Goal: Information Seeking & Learning: Learn about a topic

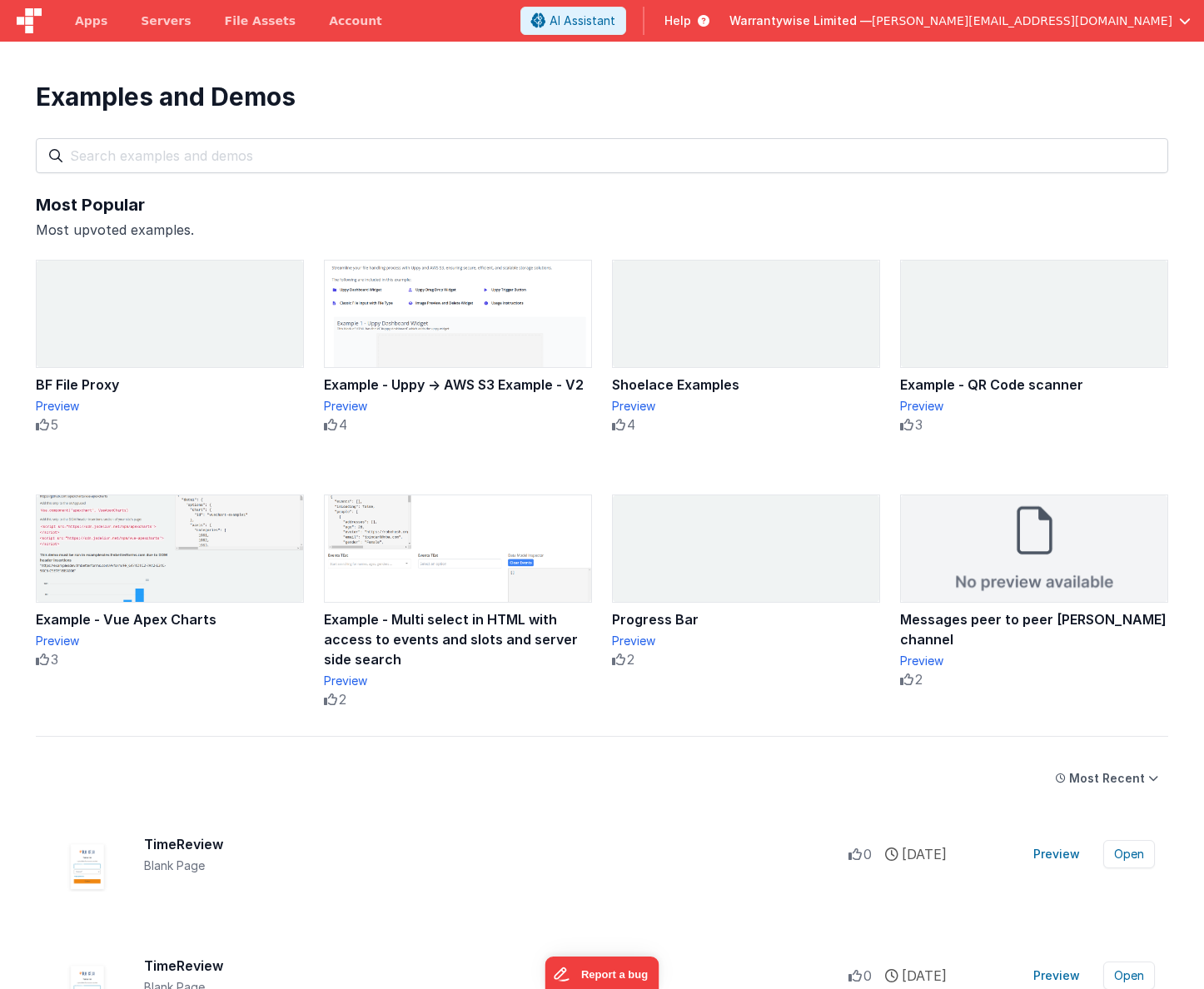
click at [1155, 27] on span "[PERSON_NAME][EMAIL_ADDRESS][DOMAIN_NAME]" at bounding box center [1021, 21] width 301 height 17
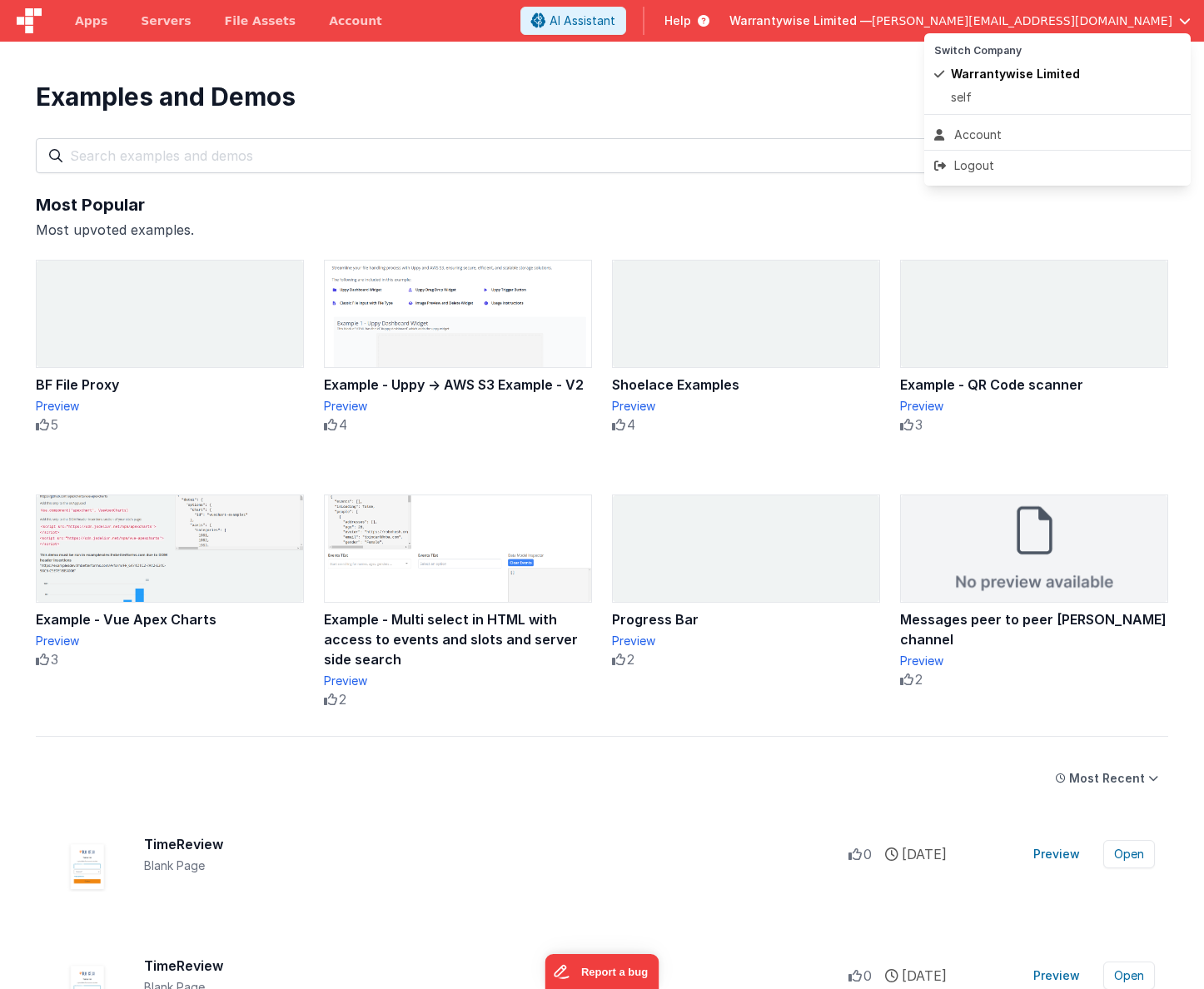
click at [817, 75] on button at bounding box center [602, 494] width 1204 height 989
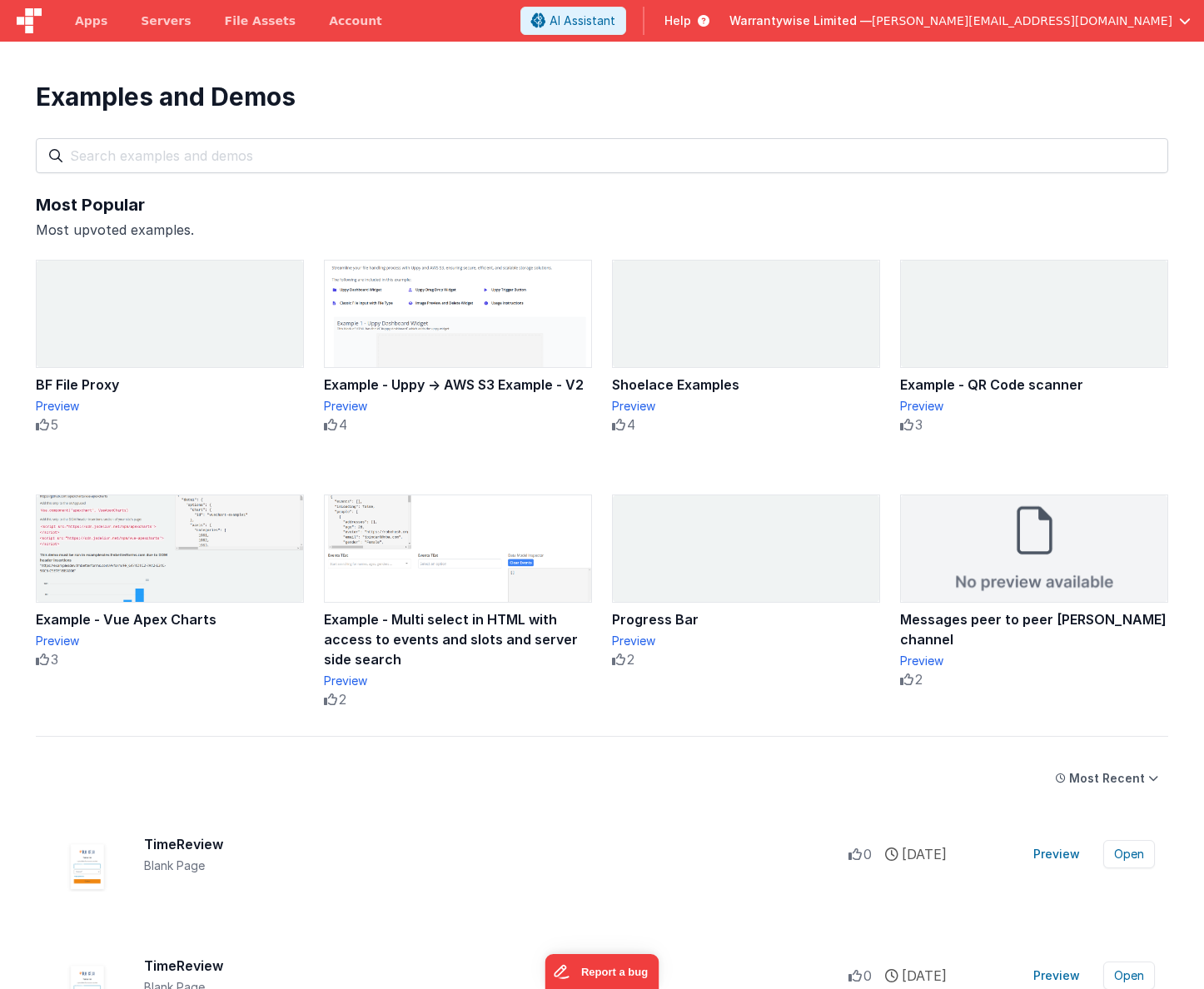
click at [691, 20] on span "Help" at bounding box center [678, 21] width 27 height 17
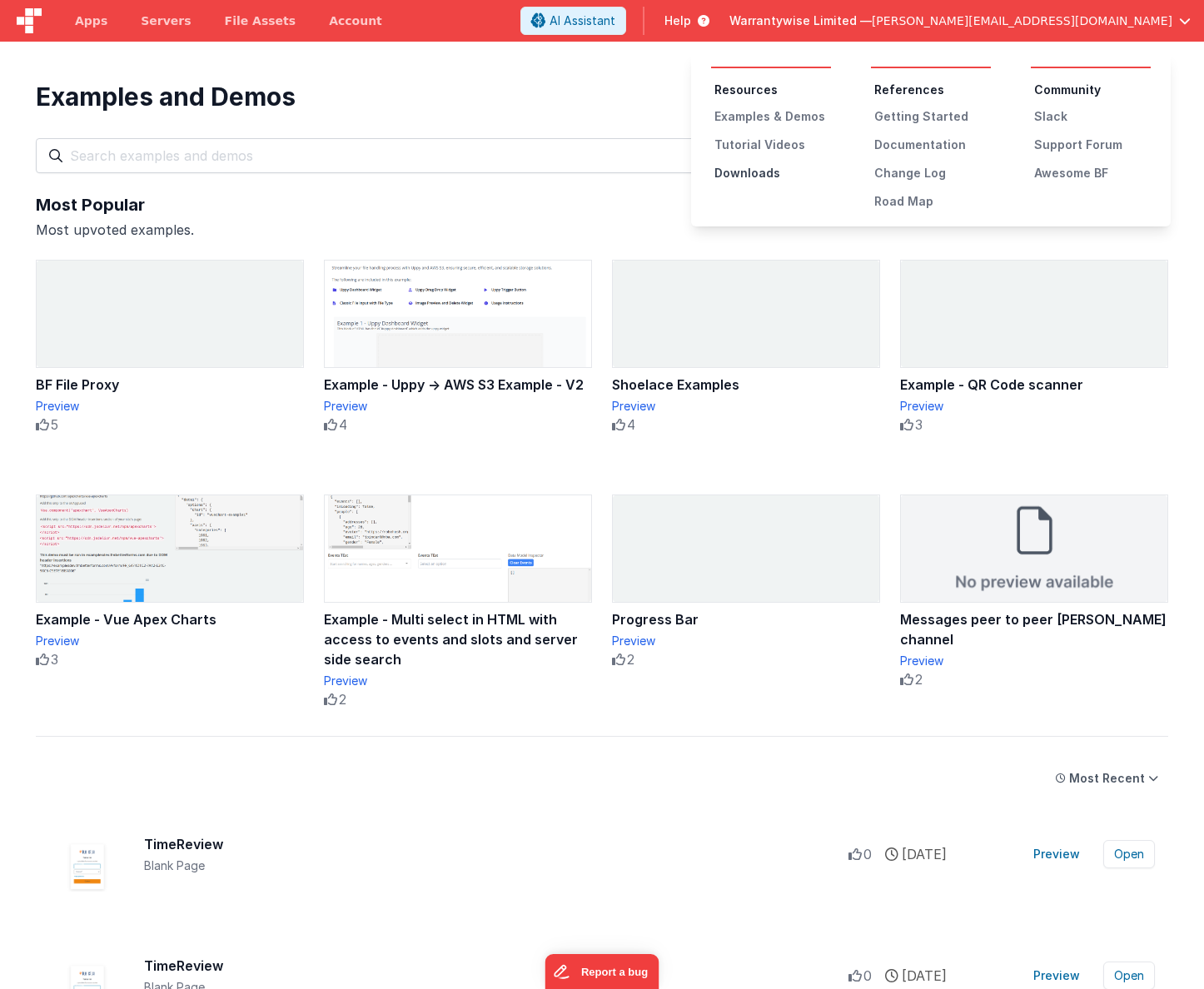
click at [750, 178] on div "Downloads" at bounding box center [772, 173] width 116 height 17
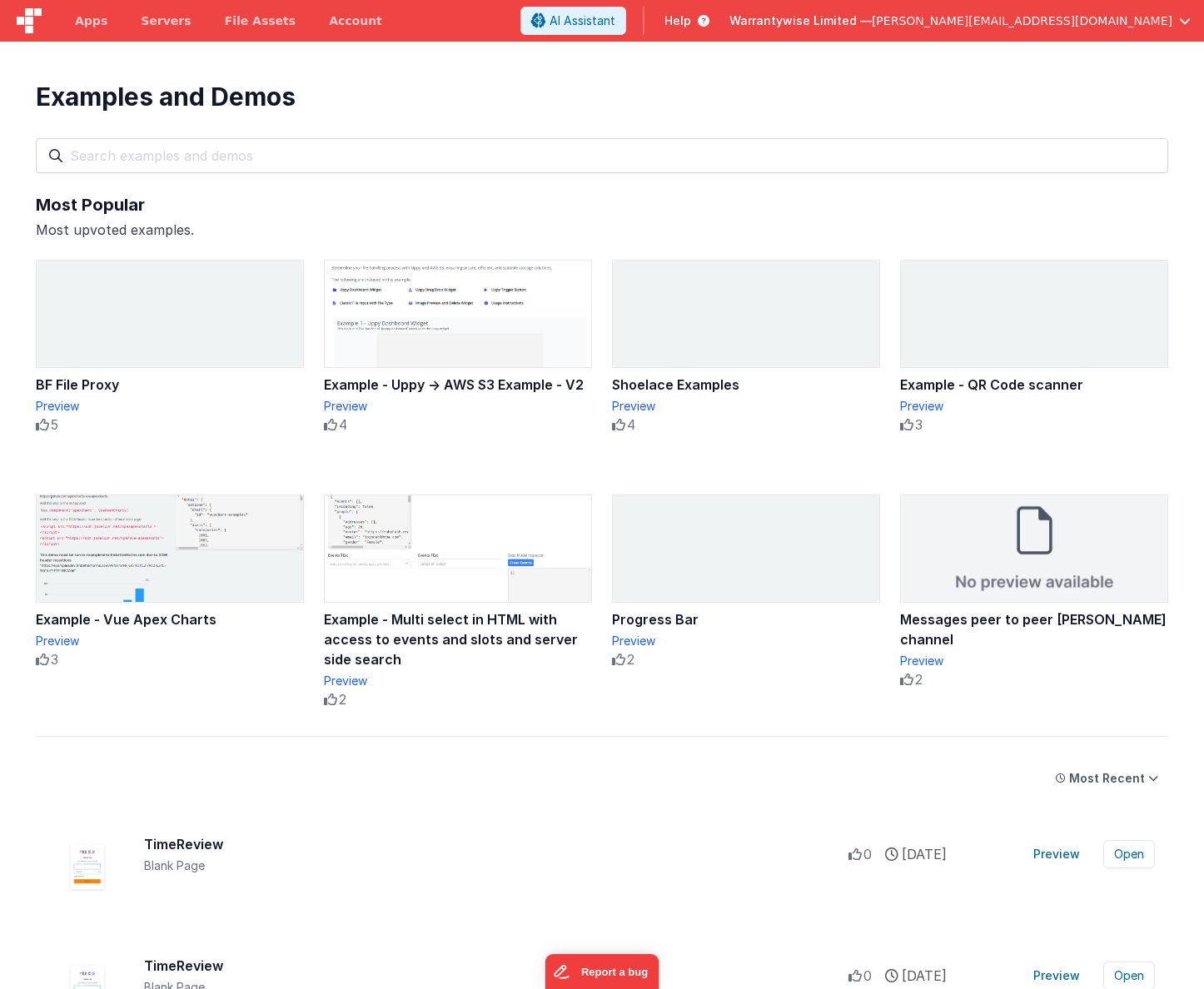
click at [691, 20] on span "Help" at bounding box center [678, 21] width 27 height 17
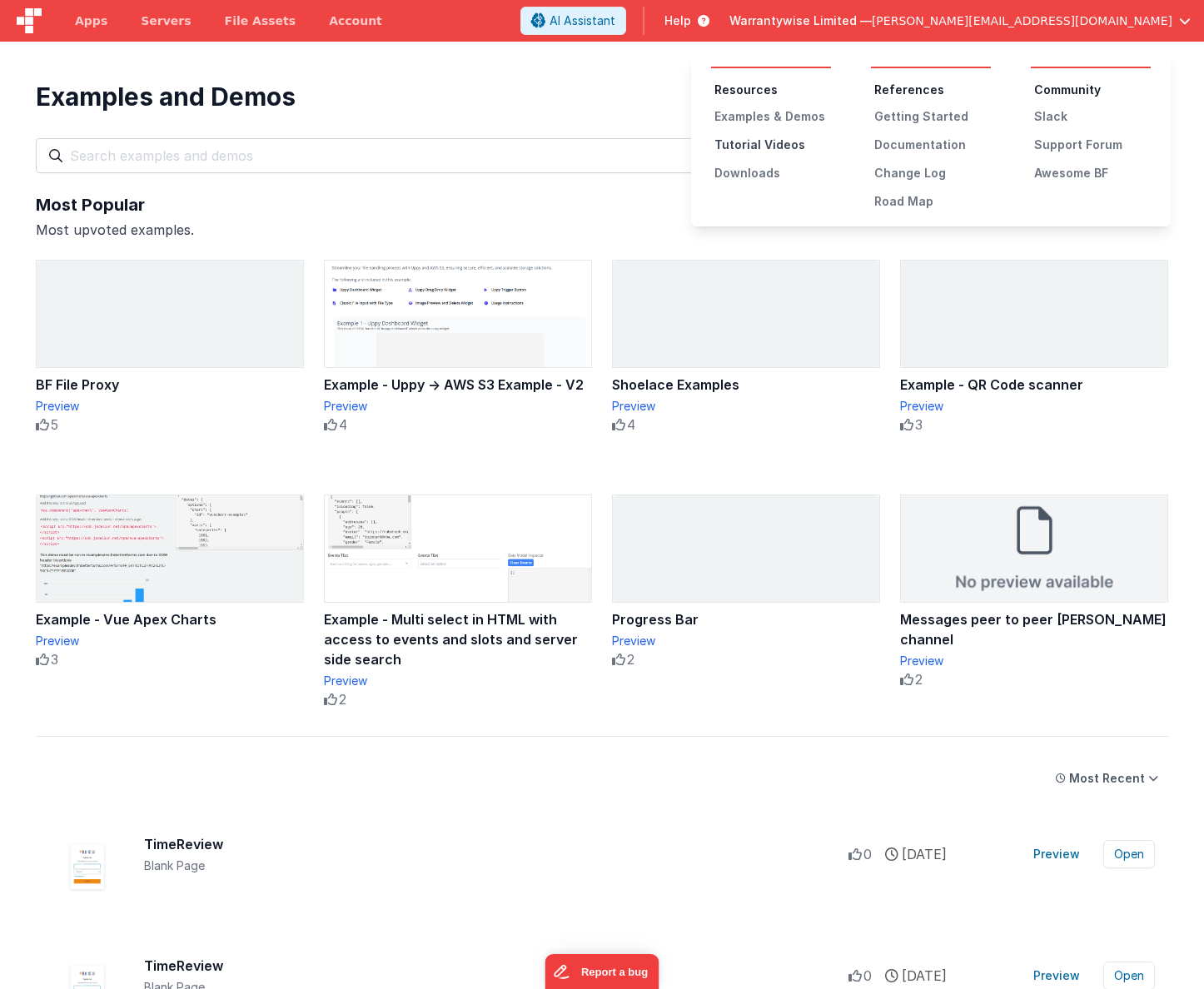
click at [761, 152] on div "Tutorial Videos" at bounding box center [772, 145] width 116 height 17
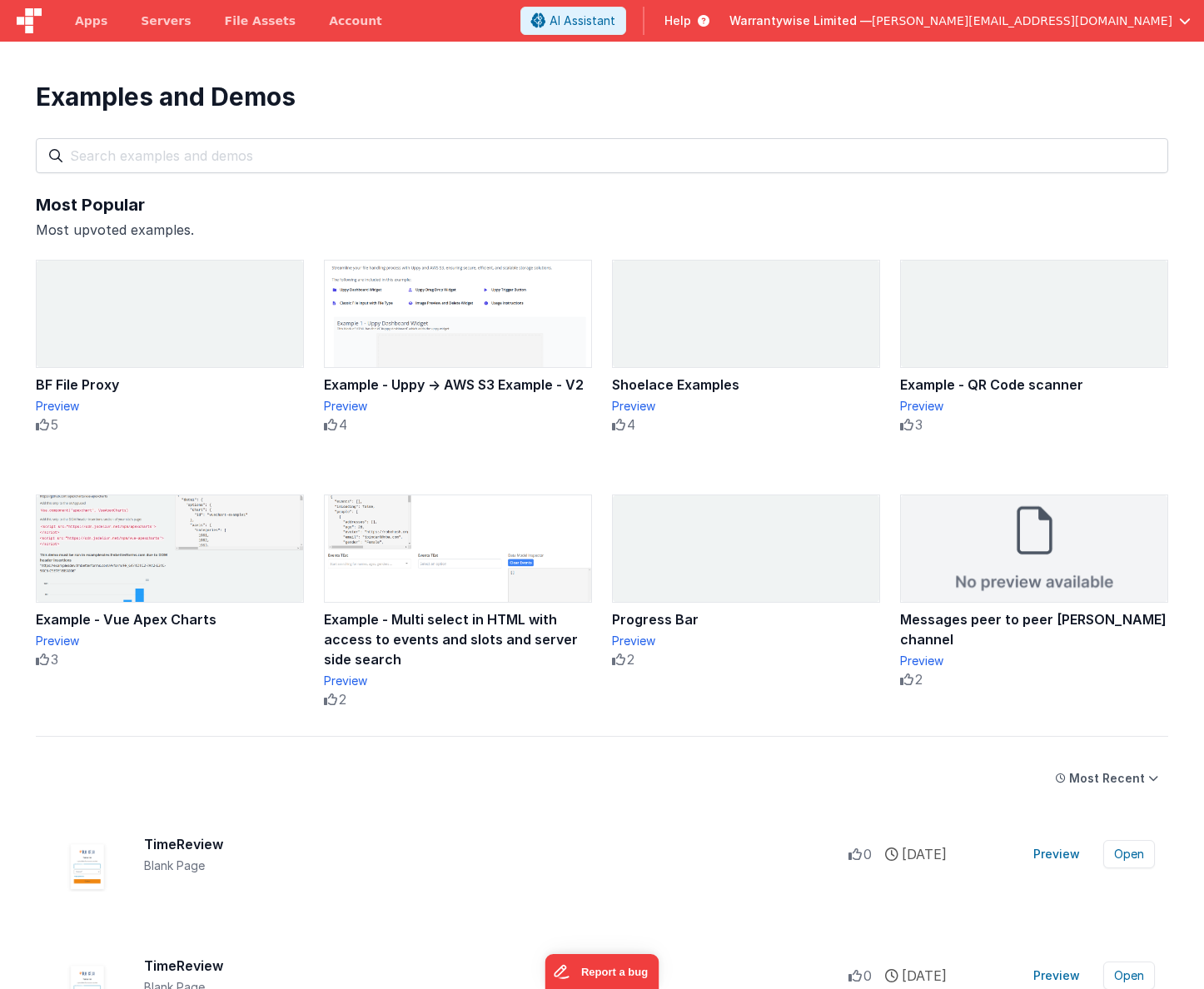
click at [691, 18] on span "Help" at bounding box center [678, 21] width 27 height 17
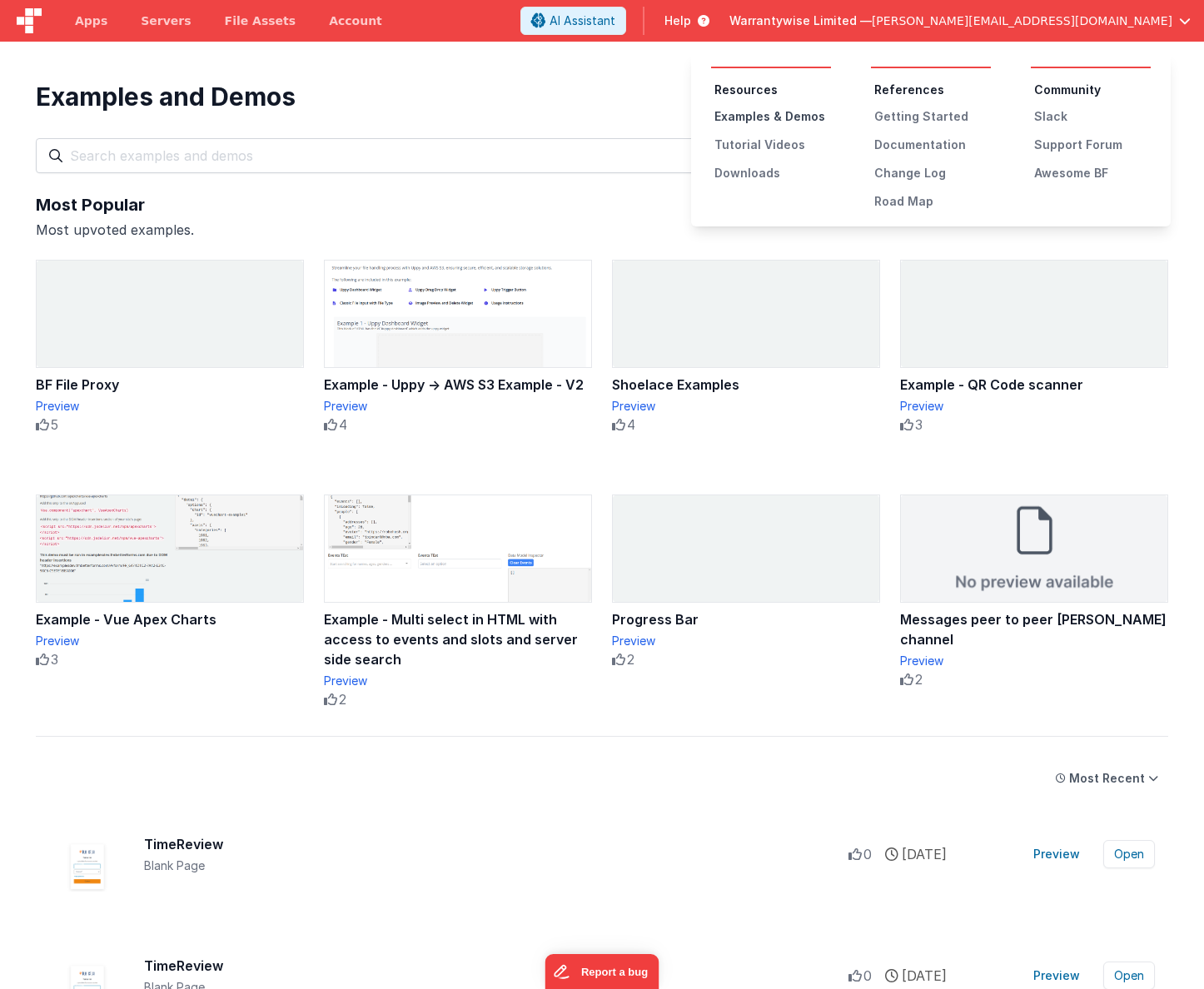
click at [775, 114] on div "Examples & Demos" at bounding box center [772, 116] width 116 height 17
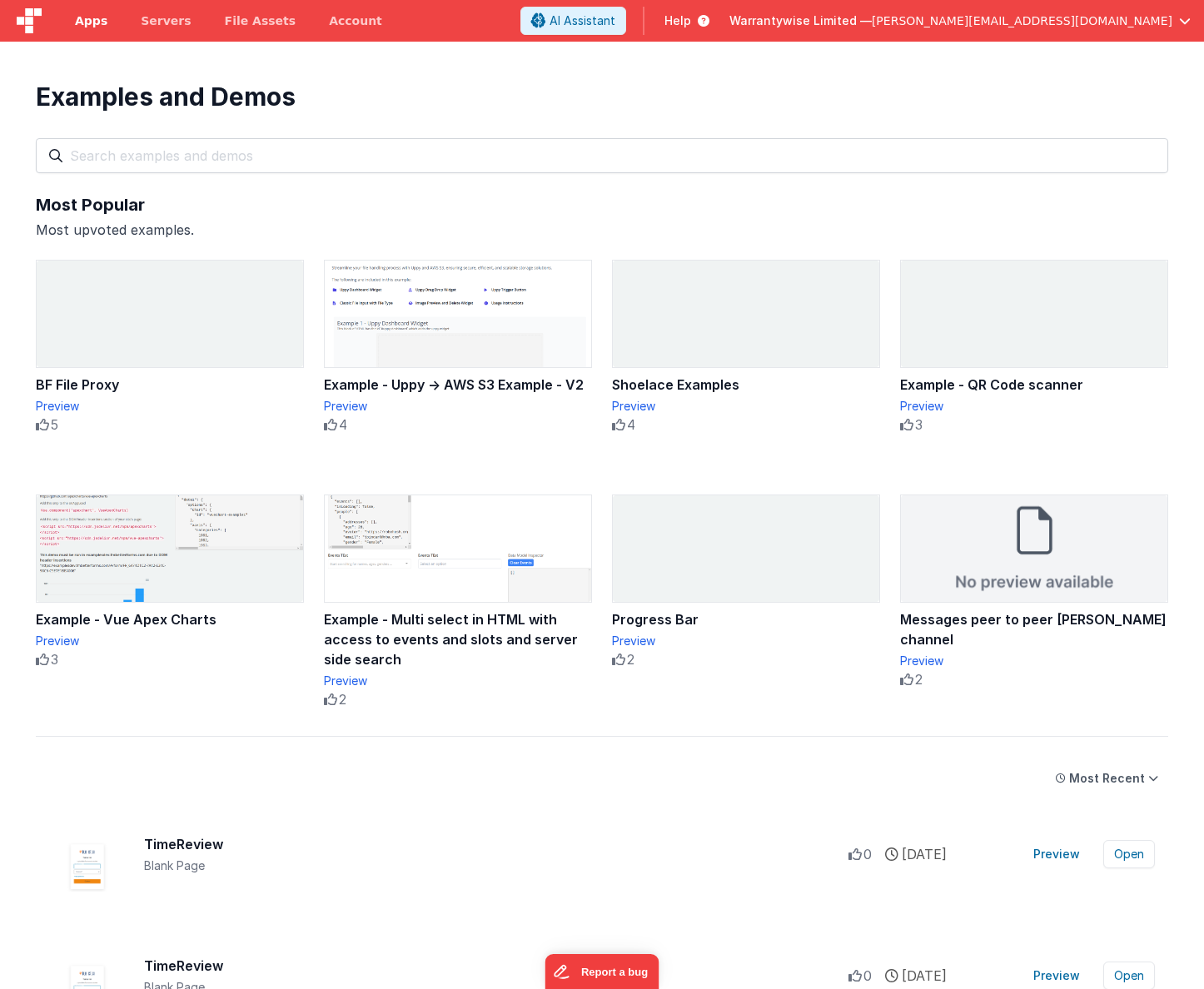
click at [95, 26] on span "Apps" at bounding box center [90, 21] width 33 height 17
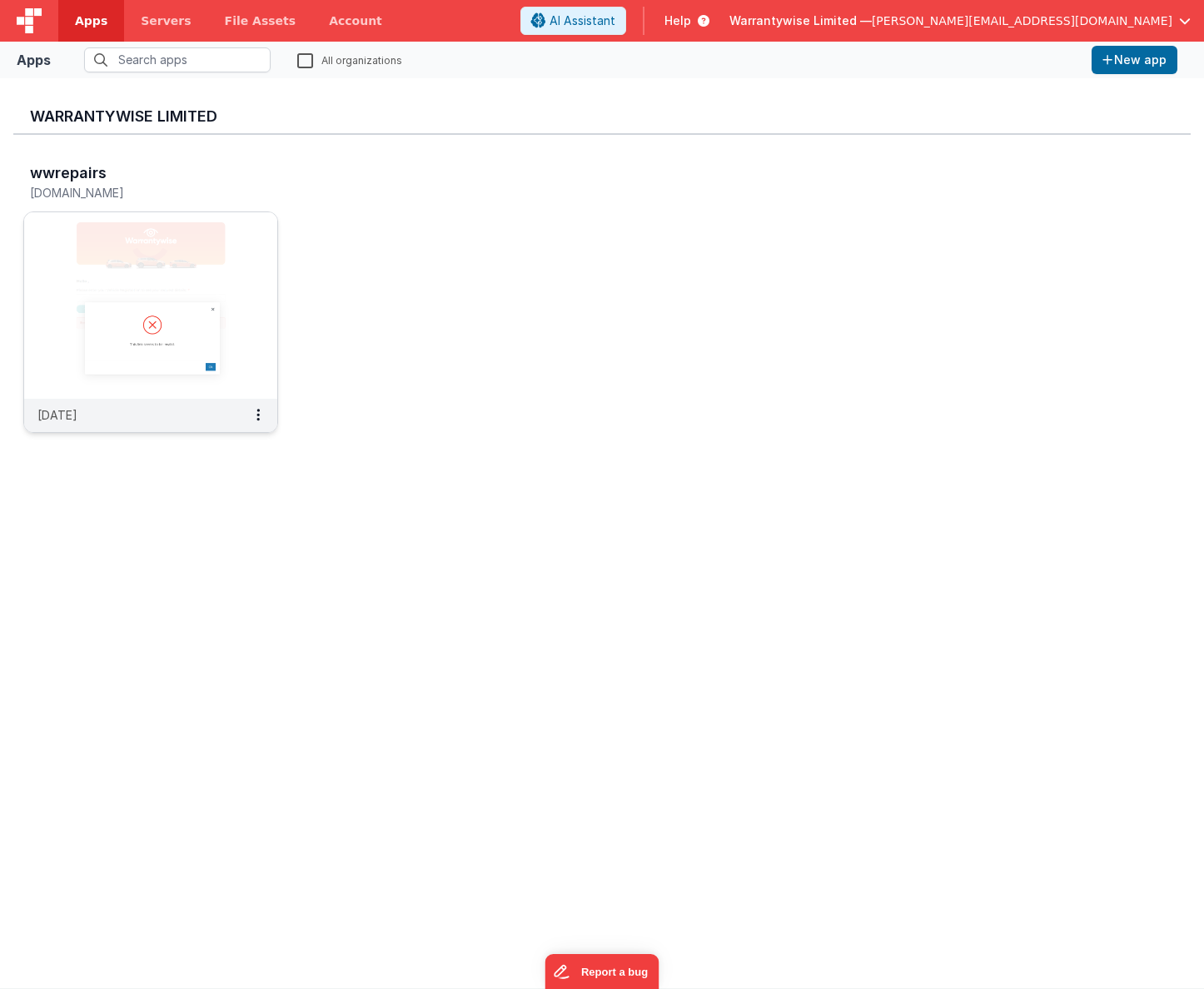
click at [170, 224] on img at bounding box center [151, 306] width 253 height 187
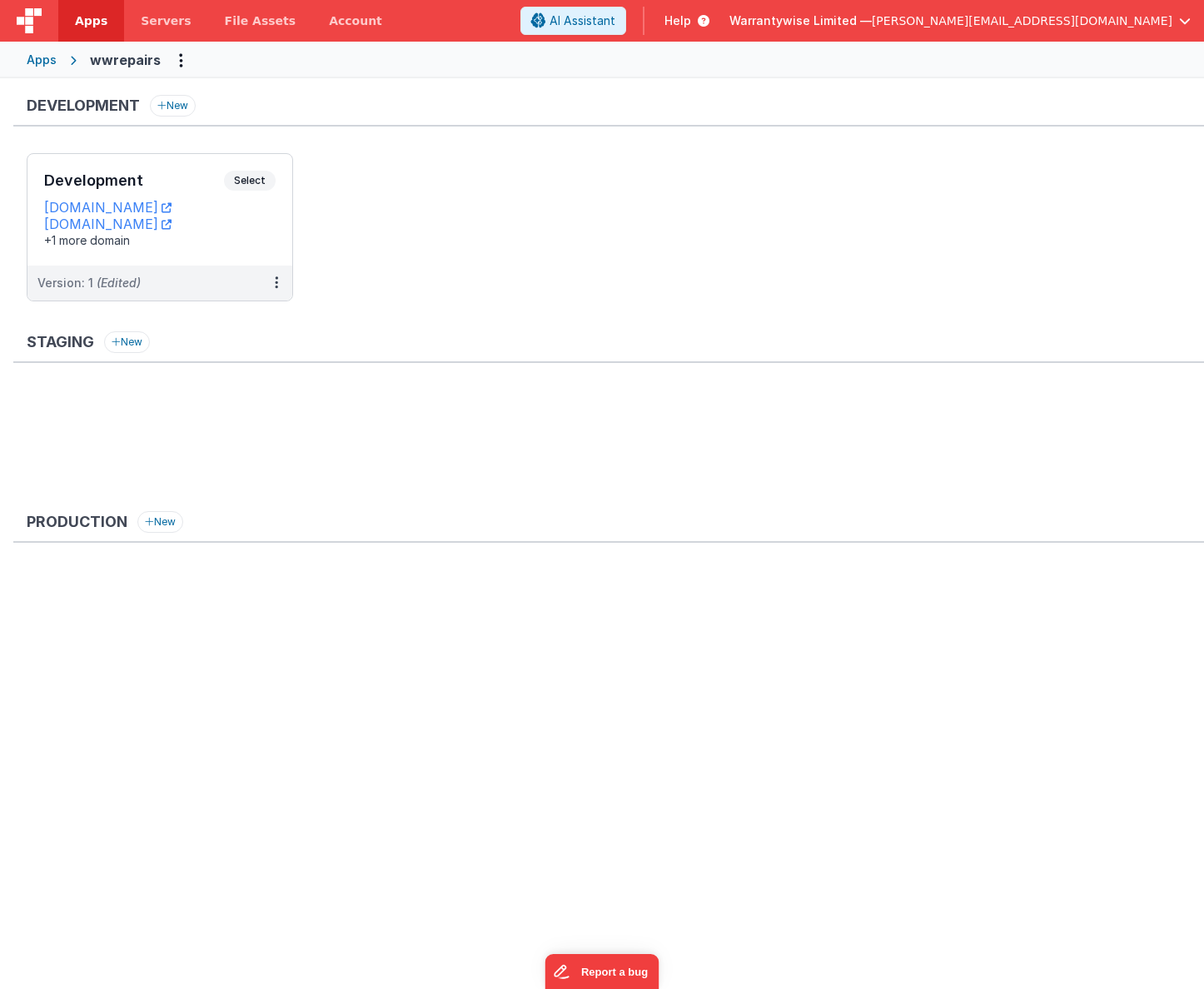
click at [51, 63] on div "Apps" at bounding box center [42, 60] width 30 height 17
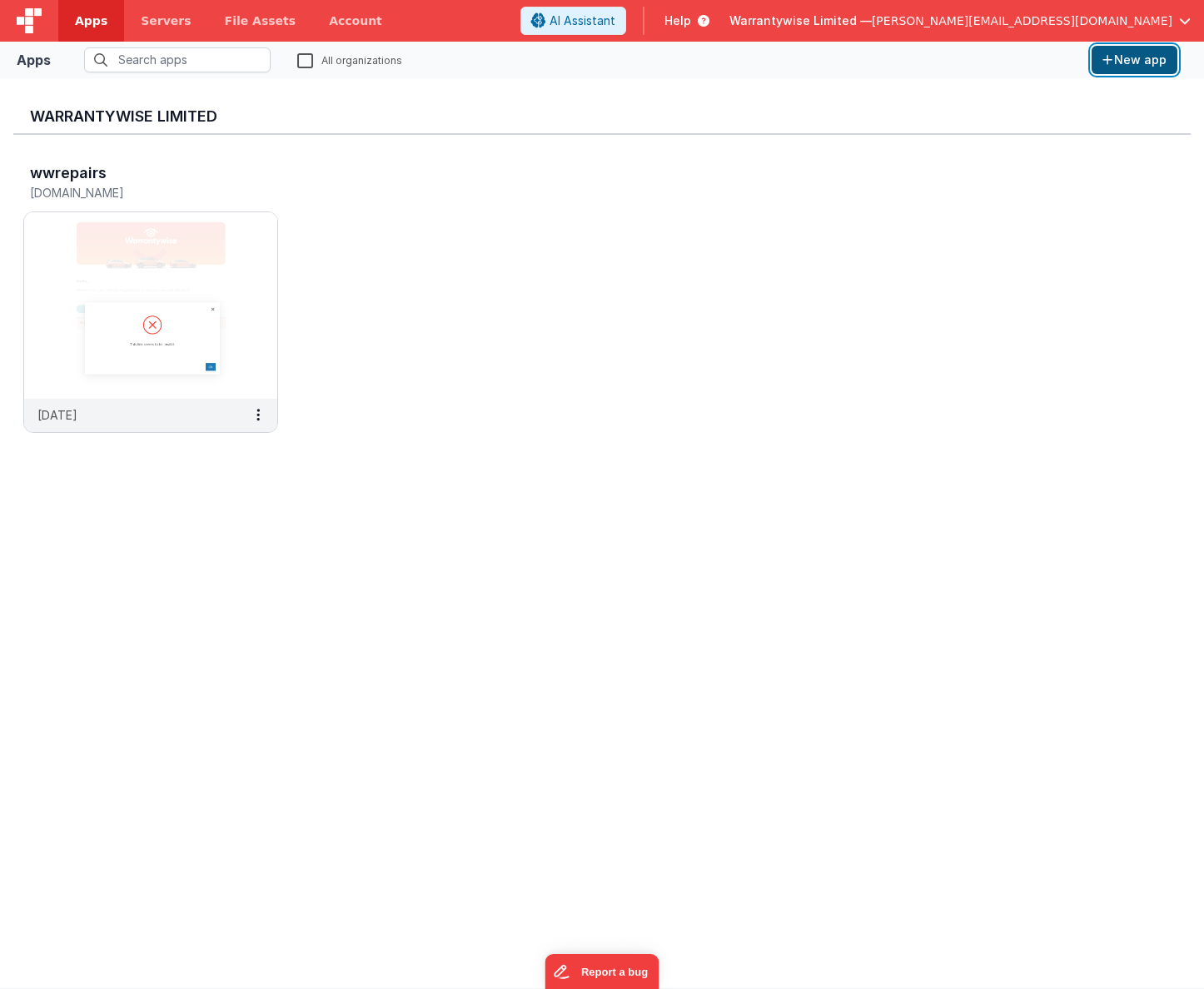
click at [1121, 64] on button "New app" at bounding box center [1135, 60] width 85 height 28
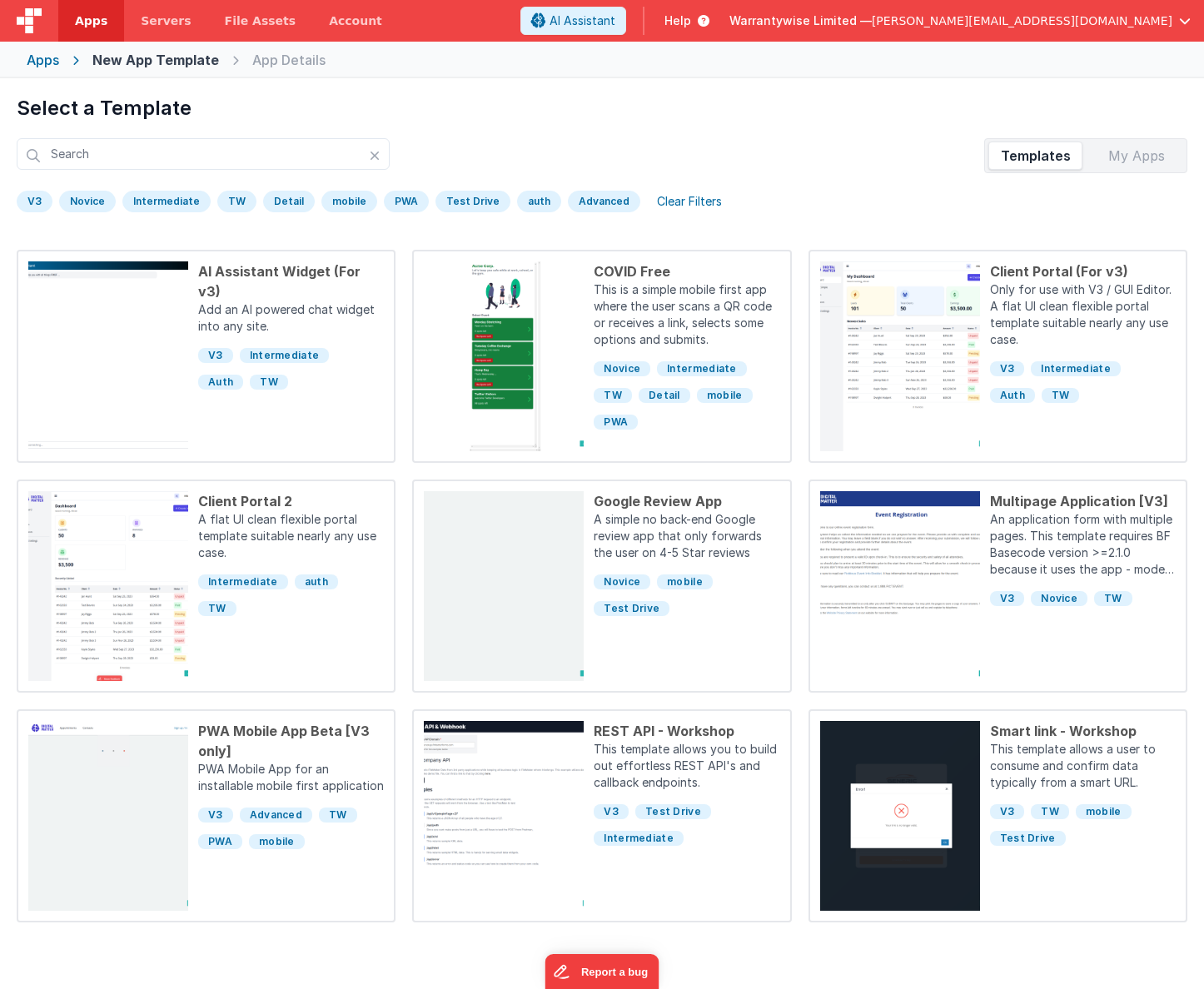
click at [33, 196] on div "V3" at bounding box center [34, 202] width 36 height 22
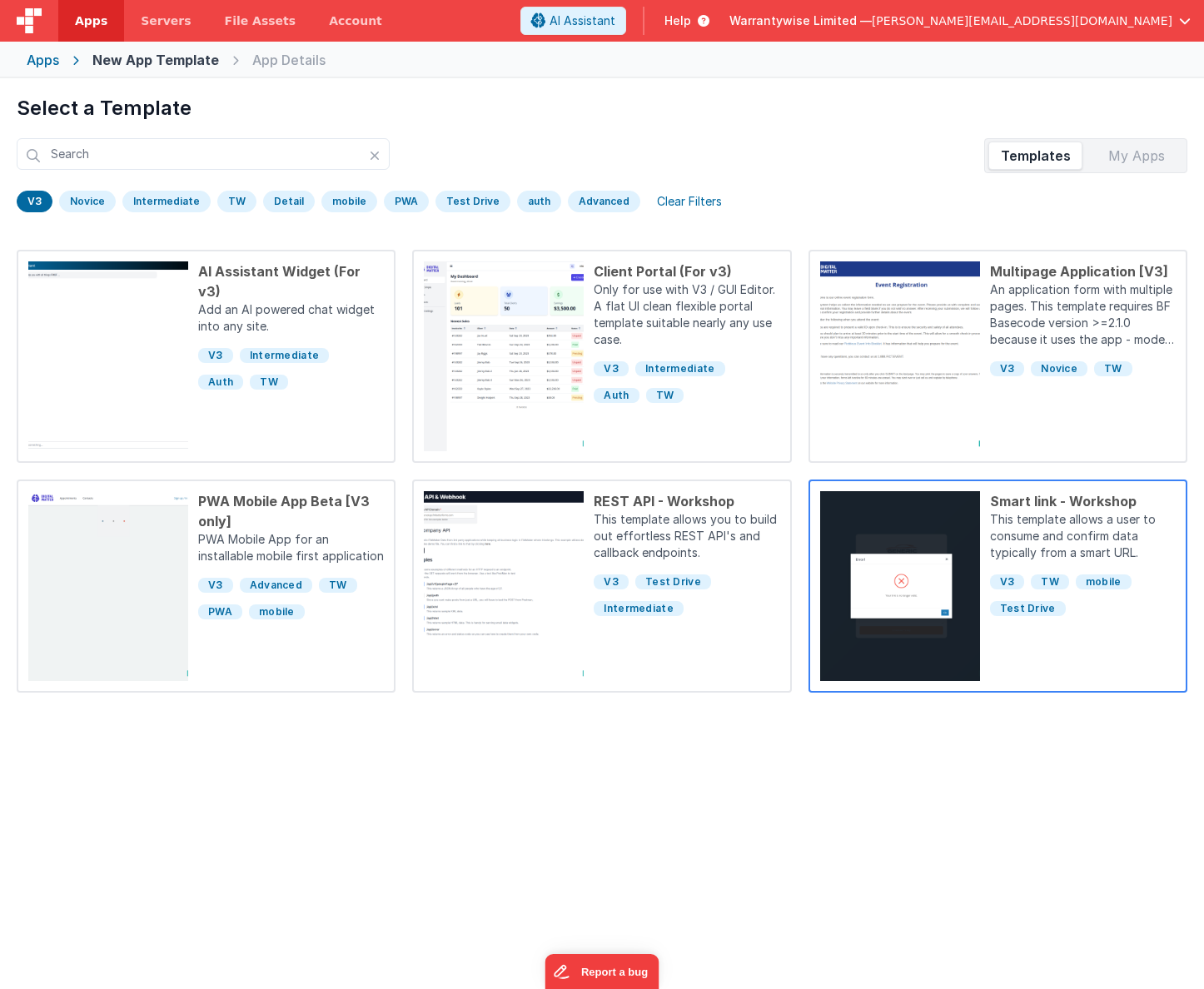
click at [1057, 524] on p "This template allows a user to consume and confirm data typically from a smart …" at bounding box center [1083, 538] width 186 height 54
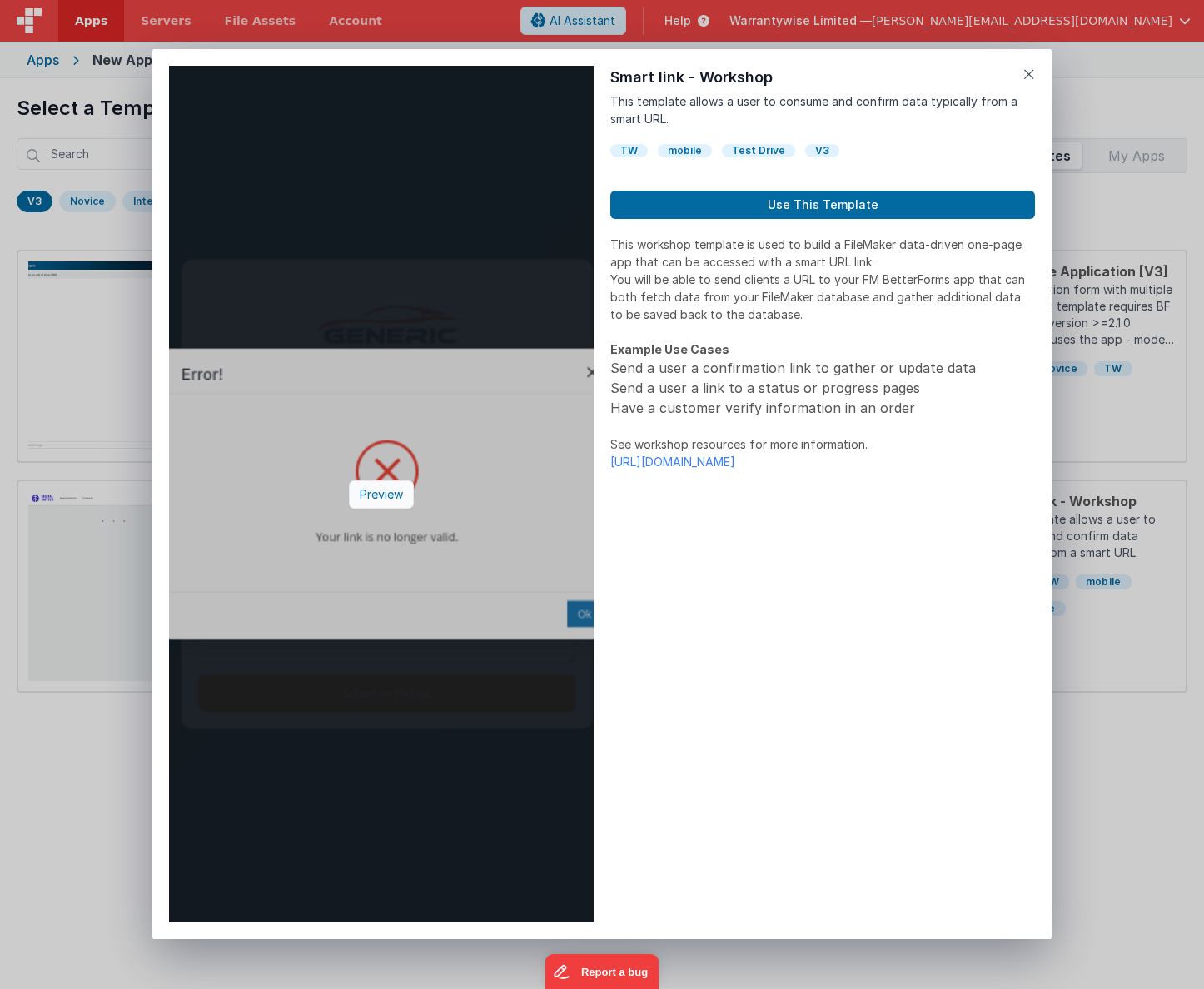
click at [379, 497] on div "Preview" at bounding box center [382, 495] width 65 height 28
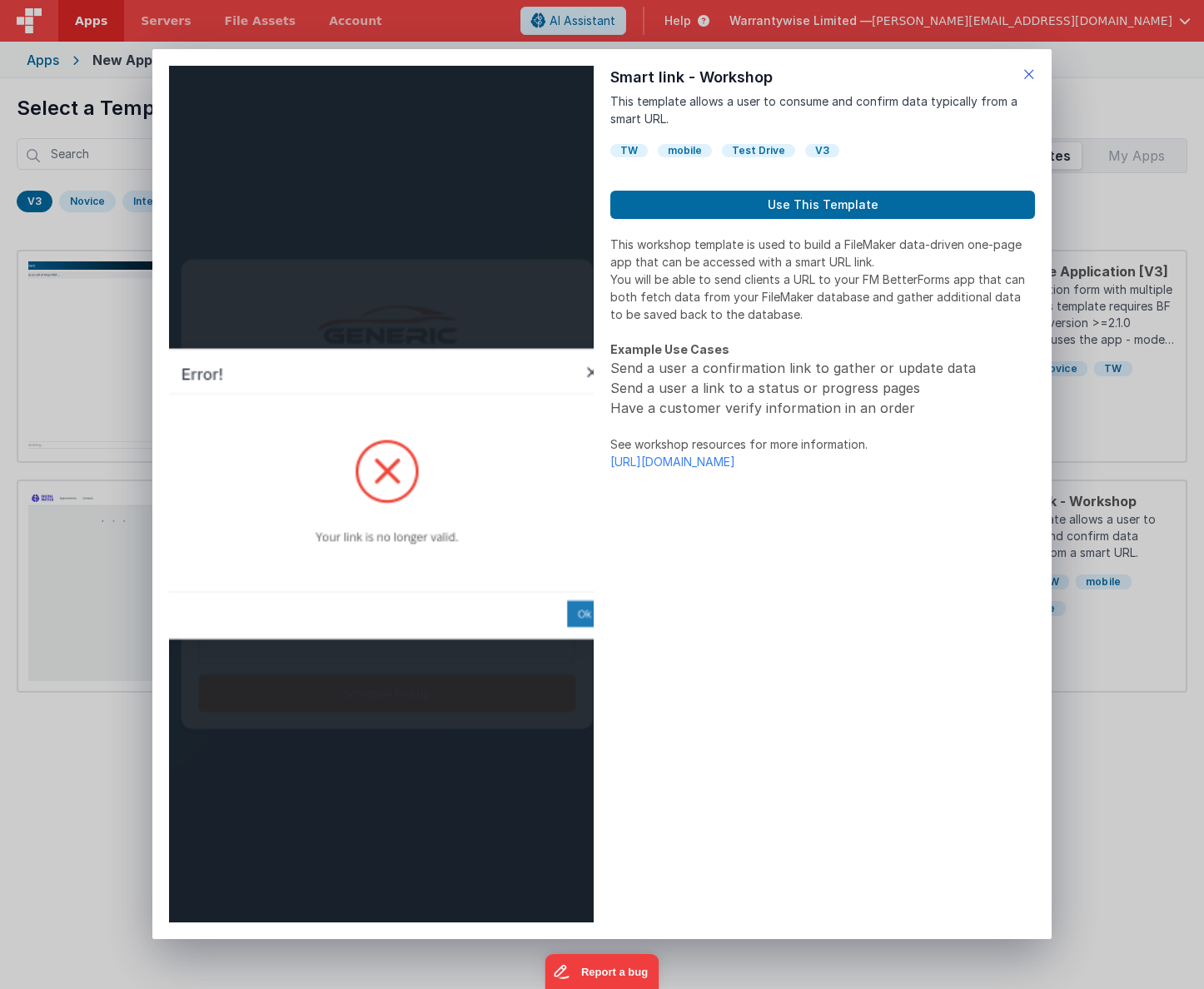
click at [1026, 66] on icon at bounding box center [1029, 75] width 12 height 23
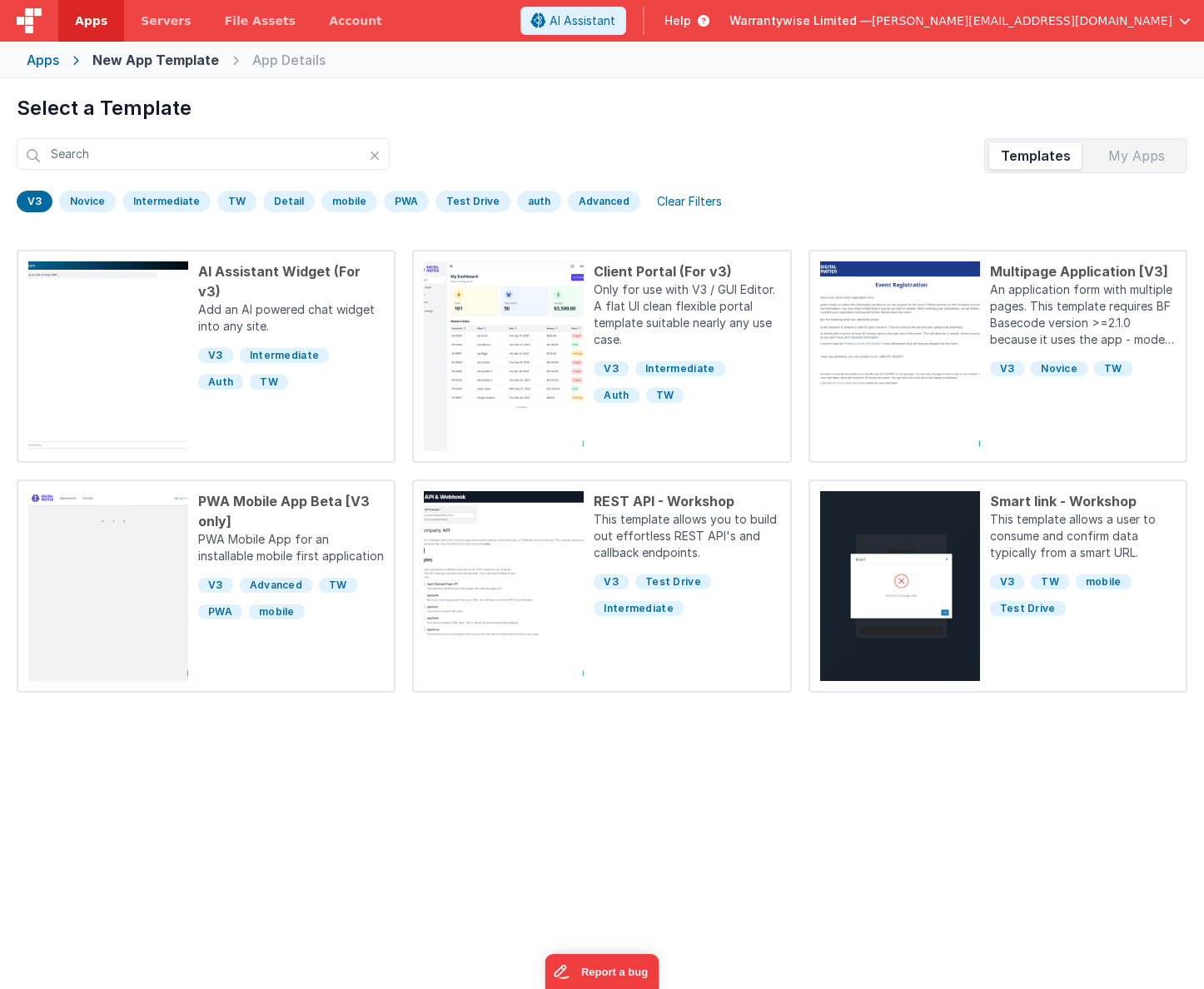
click at [676, 194] on div "Clear Filters" at bounding box center [689, 202] width 85 height 23
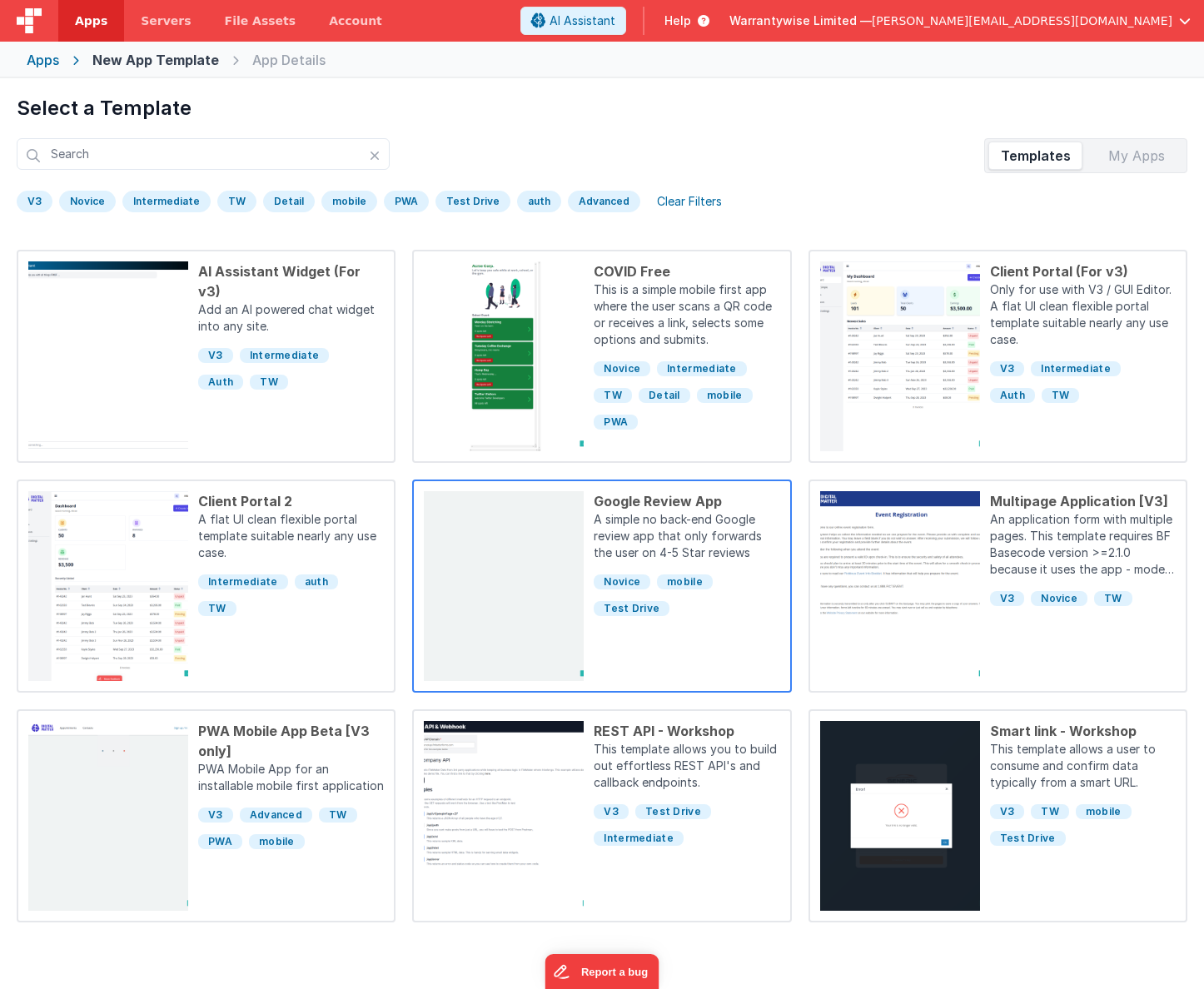
click at [730, 525] on p "A simple no back-end Google review app that only forwards the user on 4-5 Star …" at bounding box center [687, 538] width 186 height 54
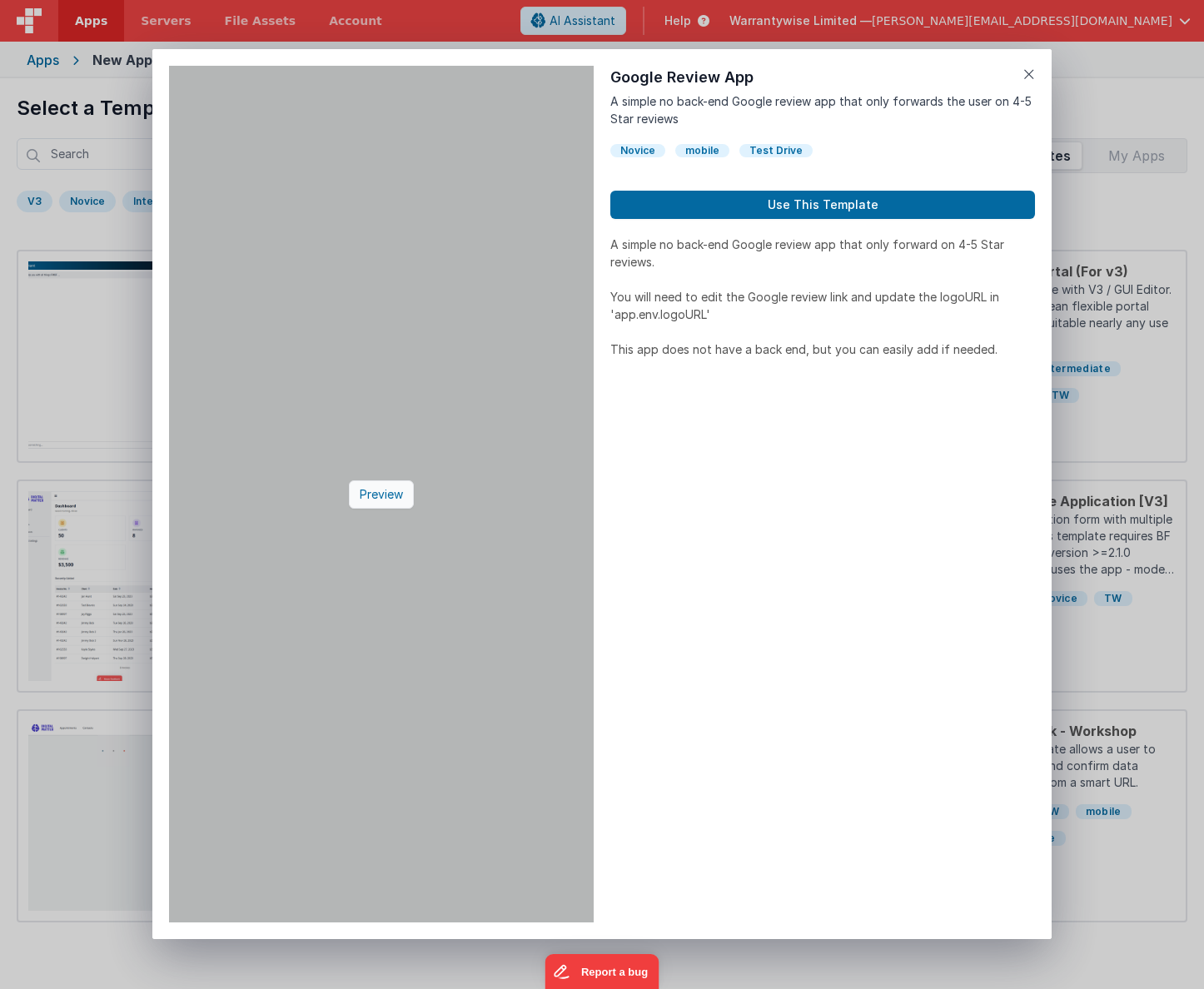
click at [371, 495] on div "Preview" at bounding box center [382, 495] width 65 height 28
click at [390, 496] on div "Preview" at bounding box center [382, 495] width 65 height 28
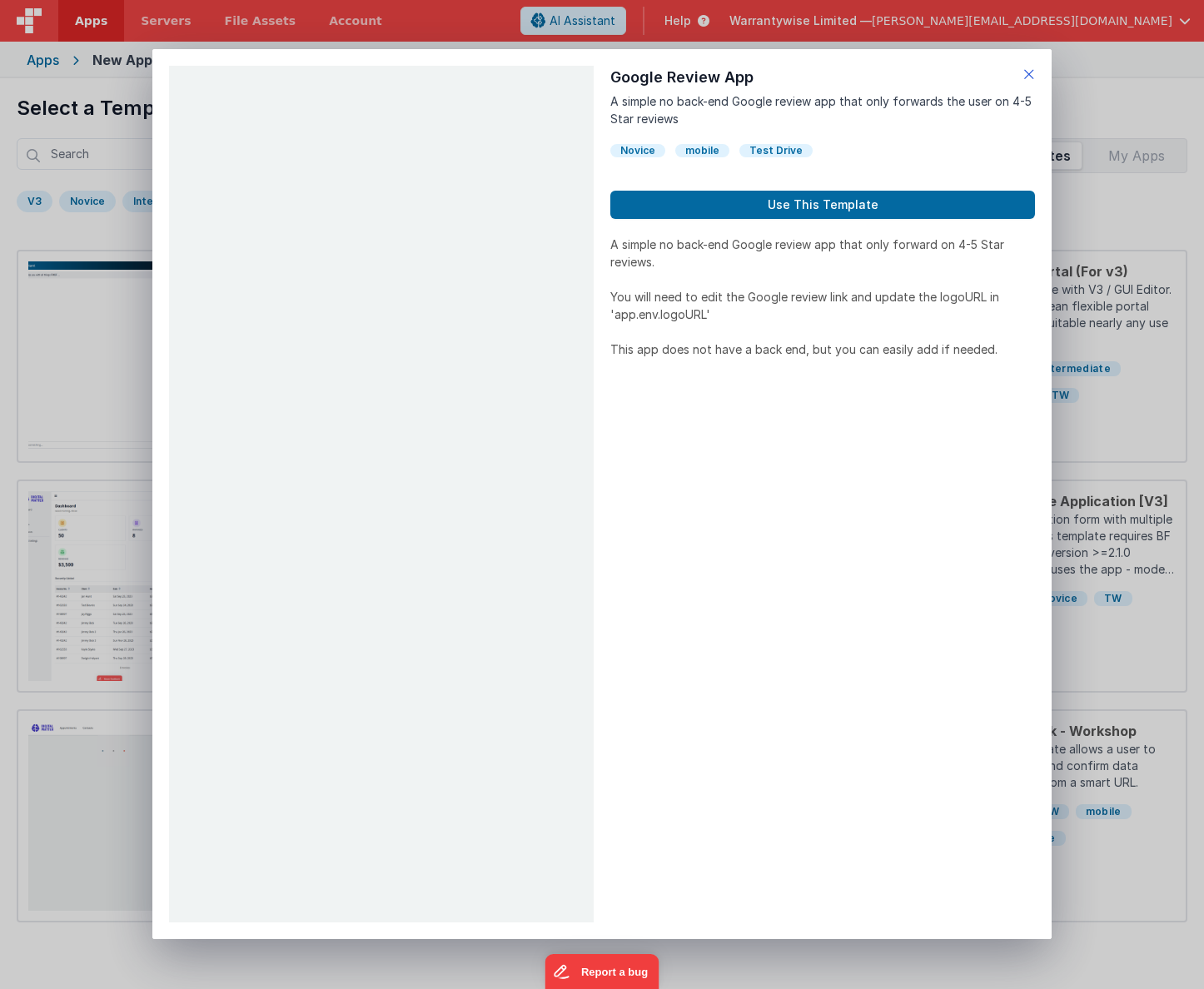
click at [1028, 75] on icon at bounding box center [1029, 75] width 12 height 23
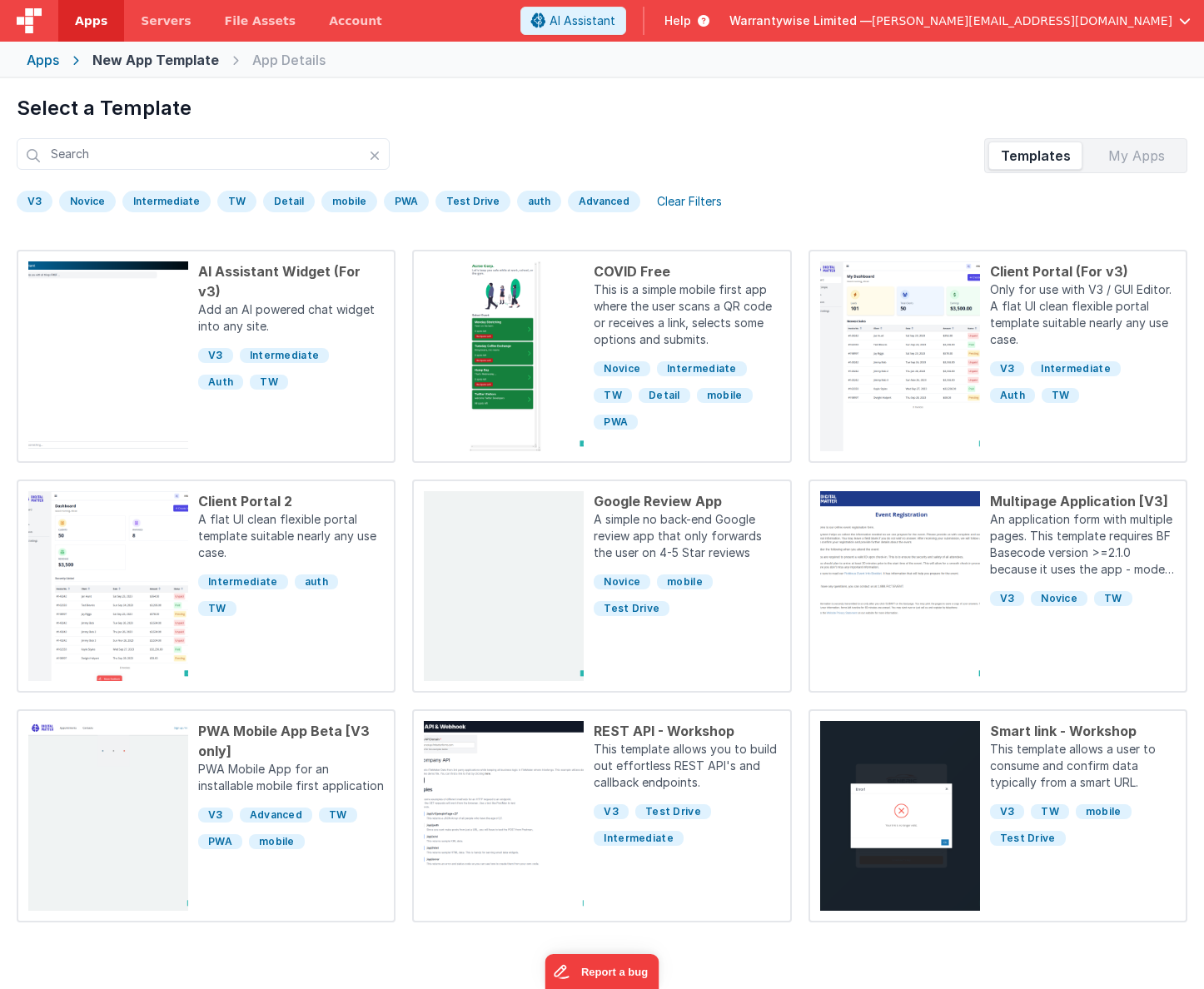
click at [1120, 151] on div "My Apps" at bounding box center [1136, 156] width 94 height 27
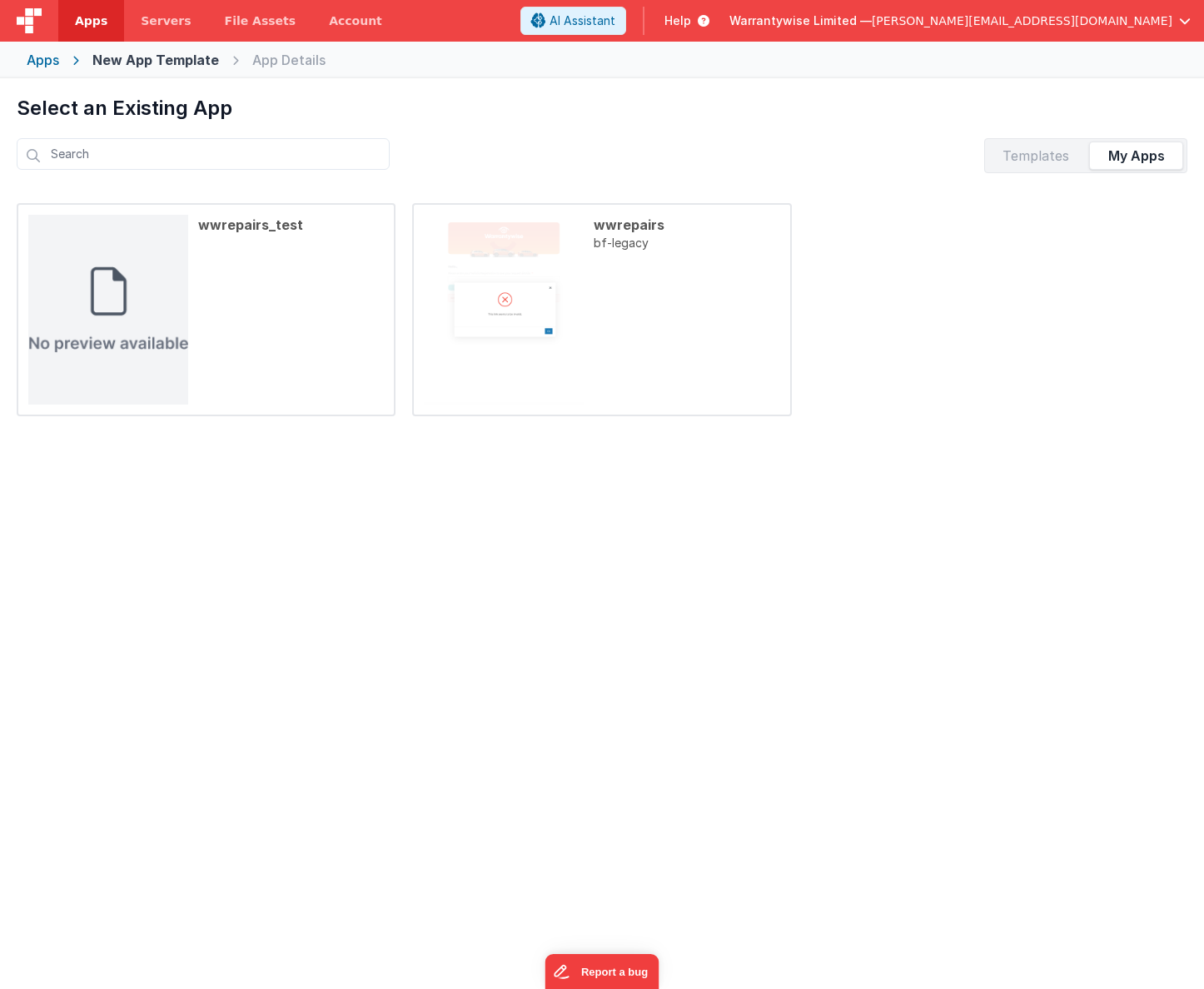
click at [1031, 152] on div "Templates" at bounding box center [1035, 156] width 94 height 27
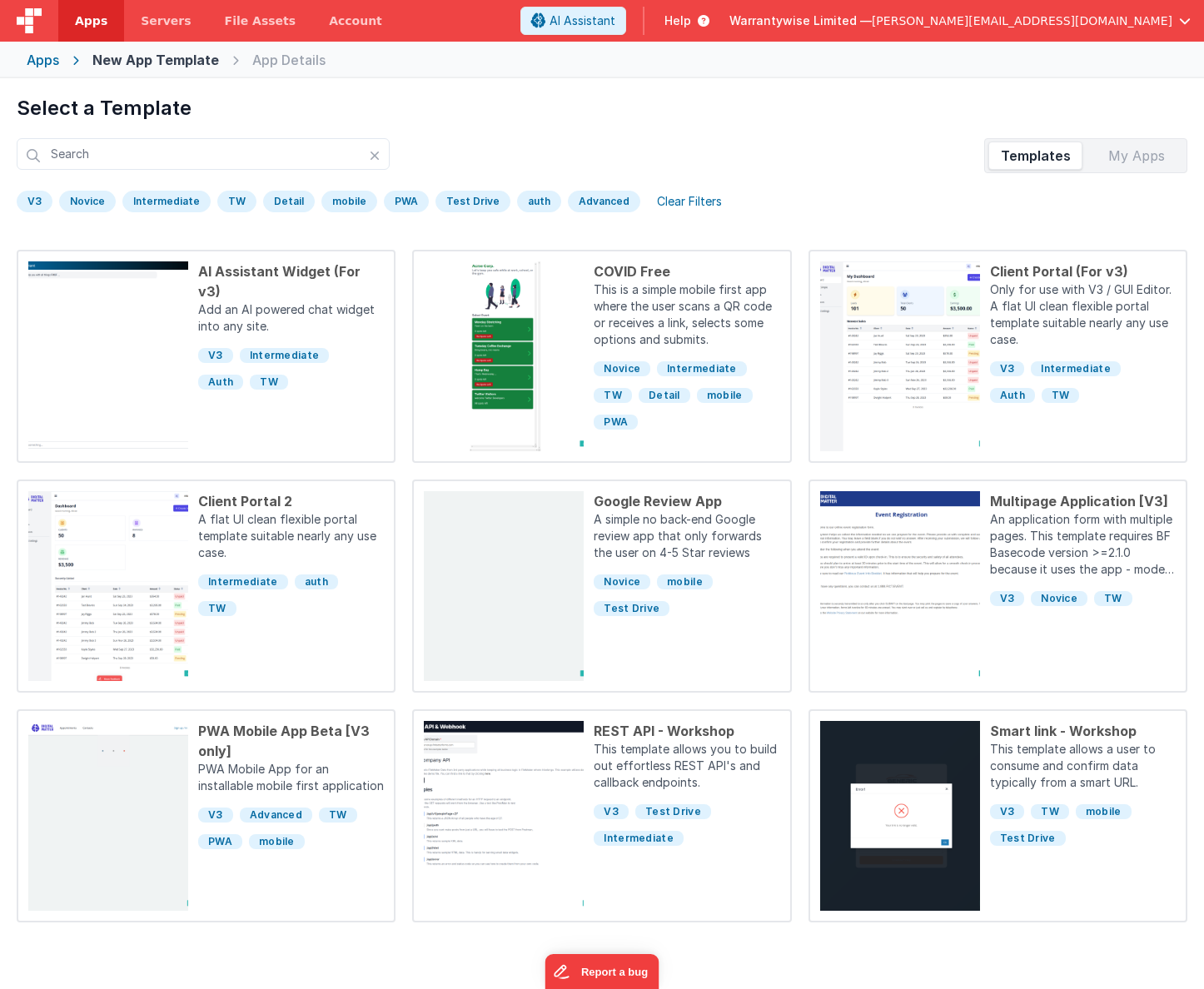
click at [687, 201] on div "Clear Filters" at bounding box center [689, 202] width 85 height 23
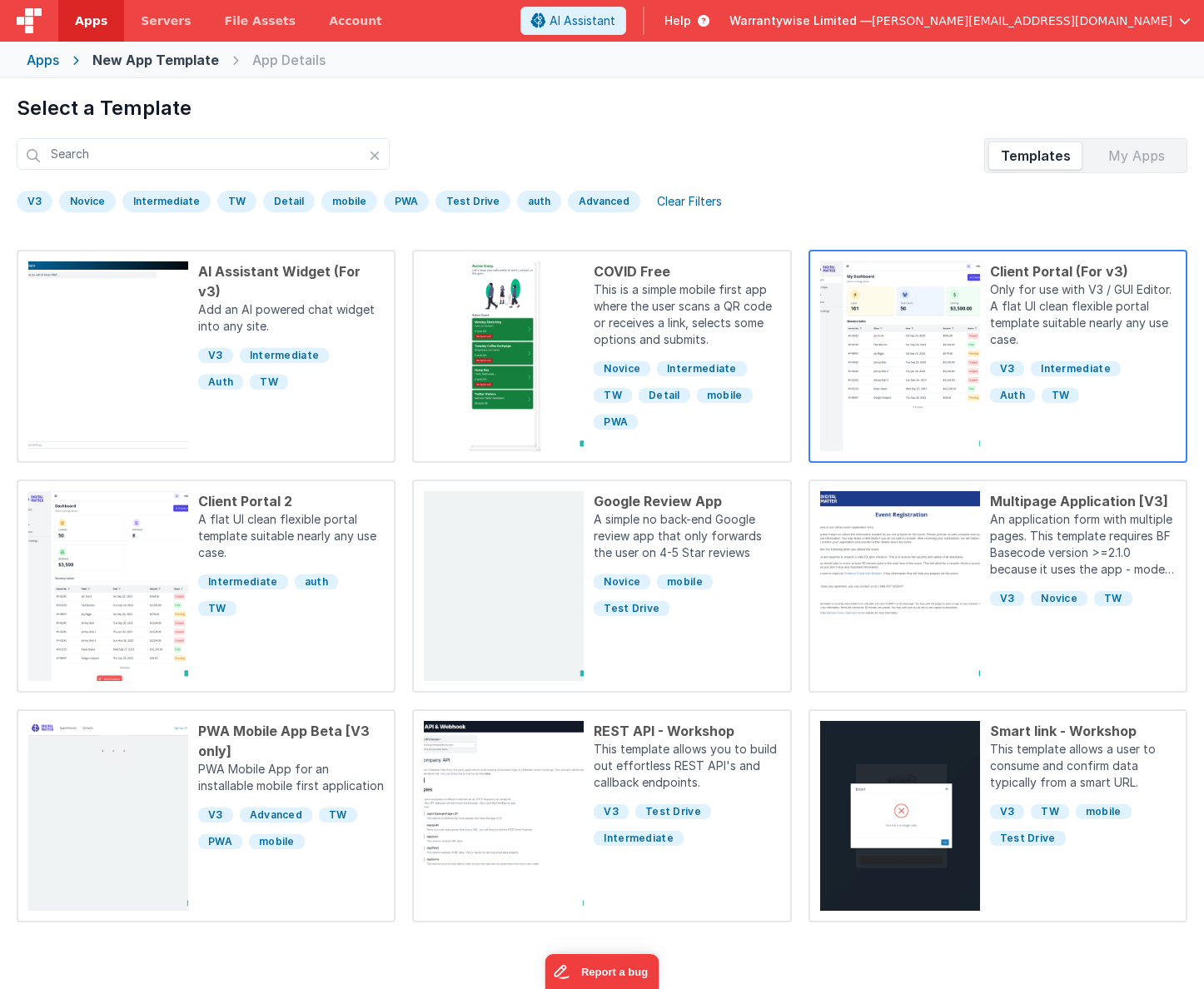
click at [1041, 299] on p "Only for use with V3 / GUI Editor. A flat UI clean flexible portal template sui…" at bounding box center [1083, 317] width 186 height 70
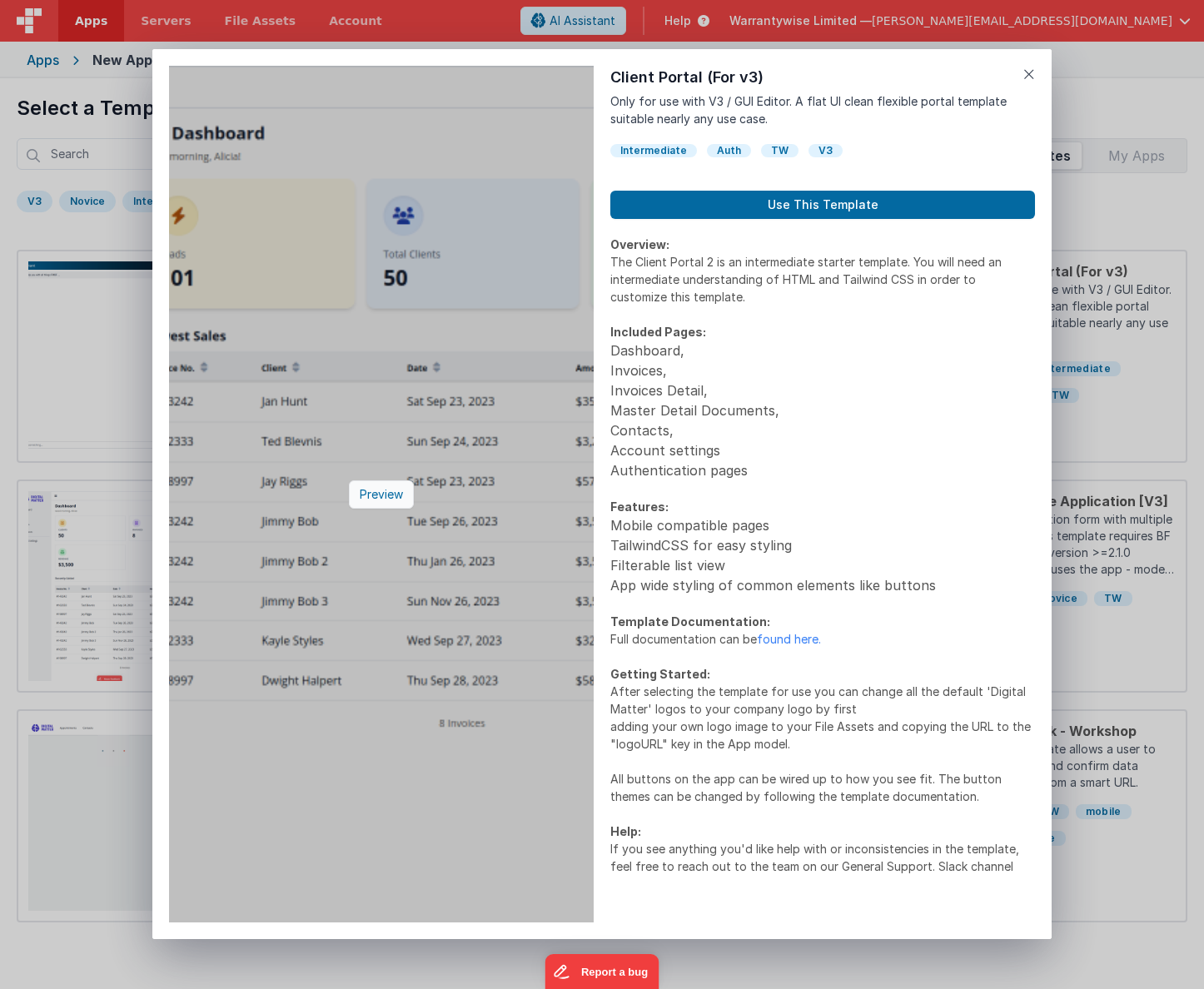
click at [376, 497] on div "Preview" at bounding box center [382, 495] width 65 height 28
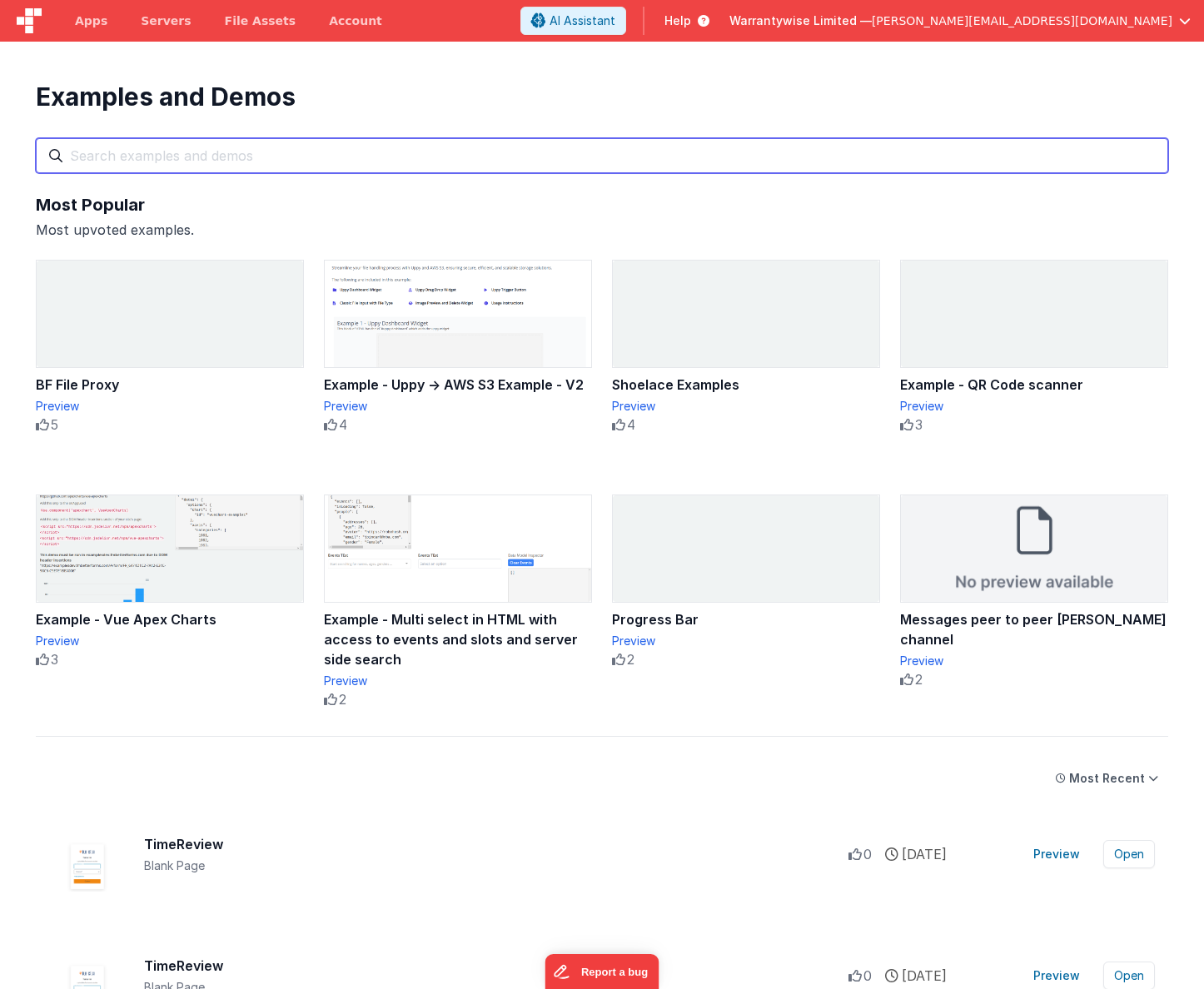
click at [234, 151] on input "text" at bounding box center [602, 156] width 1132 height 35
type input "client"
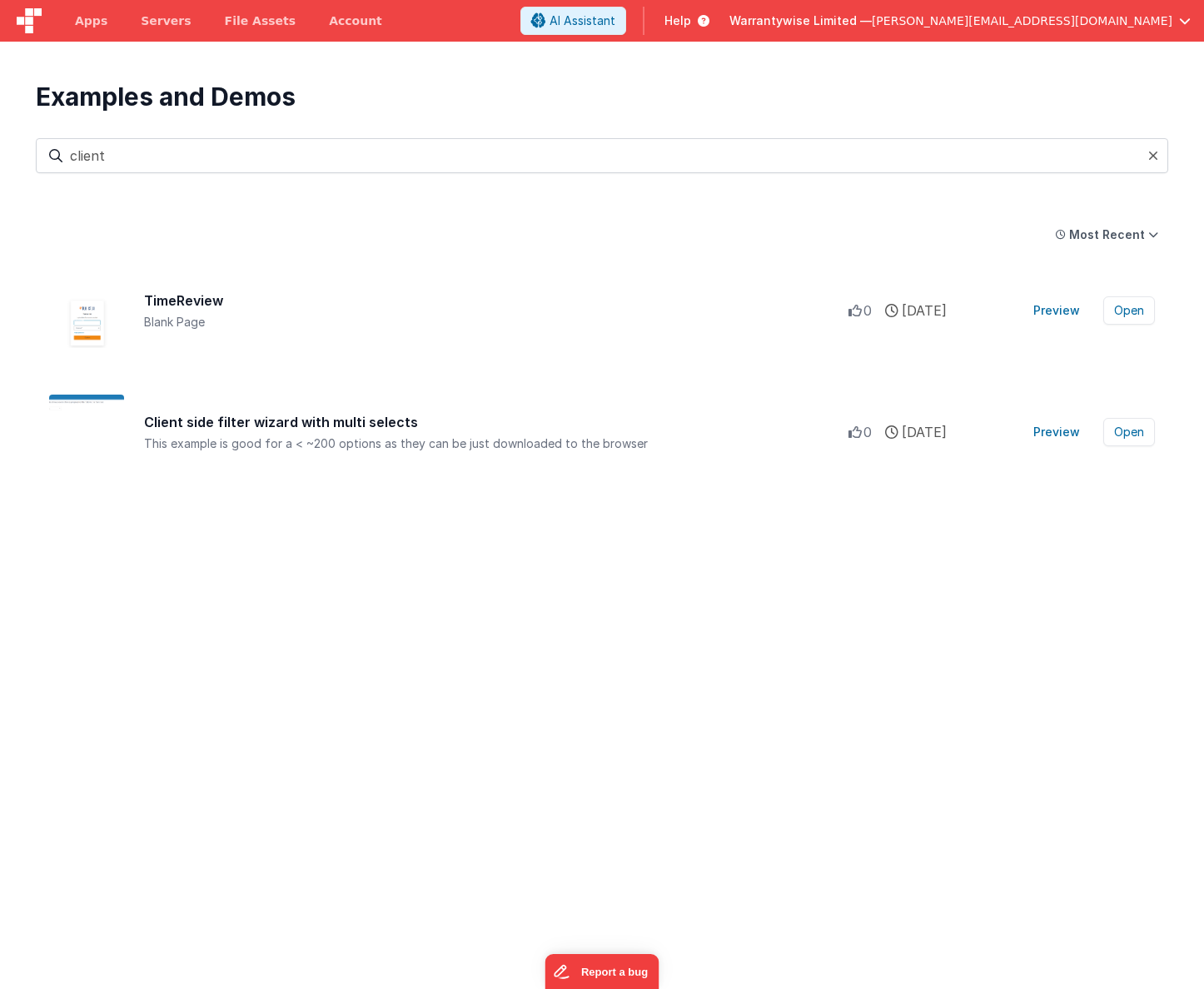
click at [691, 20] on span "Help" at bounding box center [678, 21] width 27 height 17
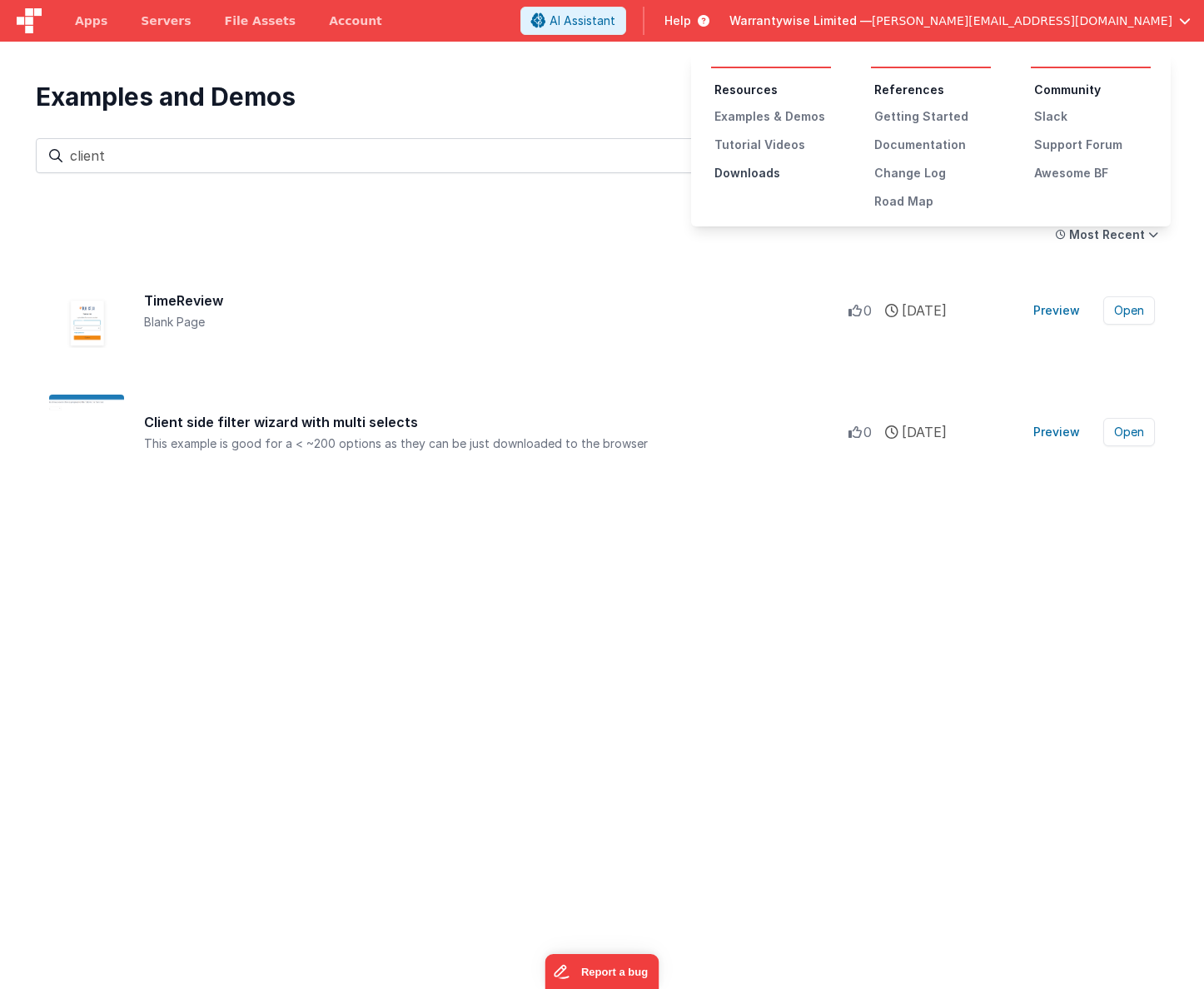
click at [747, 170] on div "Downloads" at bounding box center [772, 173] width 116 height 17
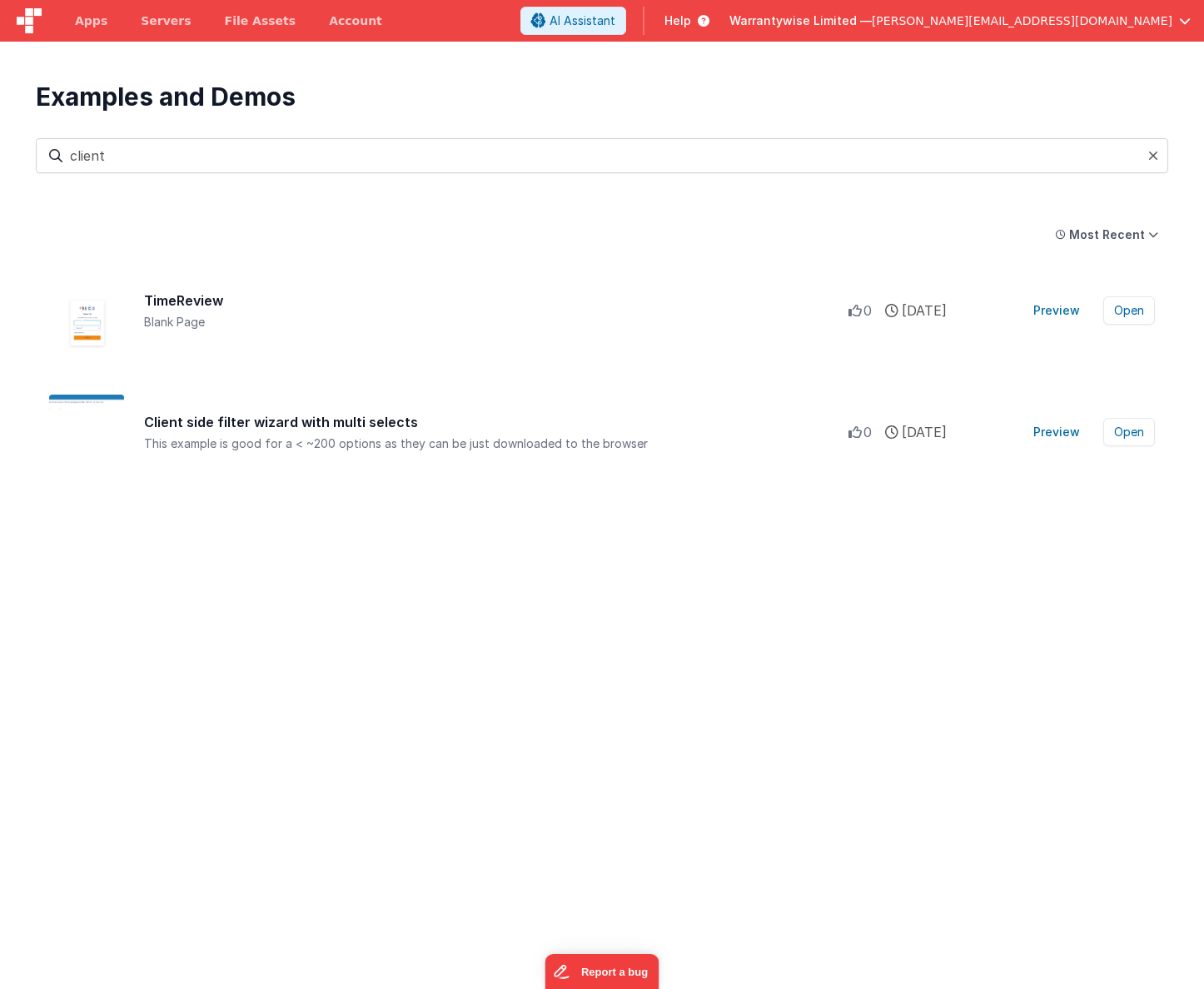
click at [1148, 153] on icon at bounding box center [1153, 156] width 10 height 13
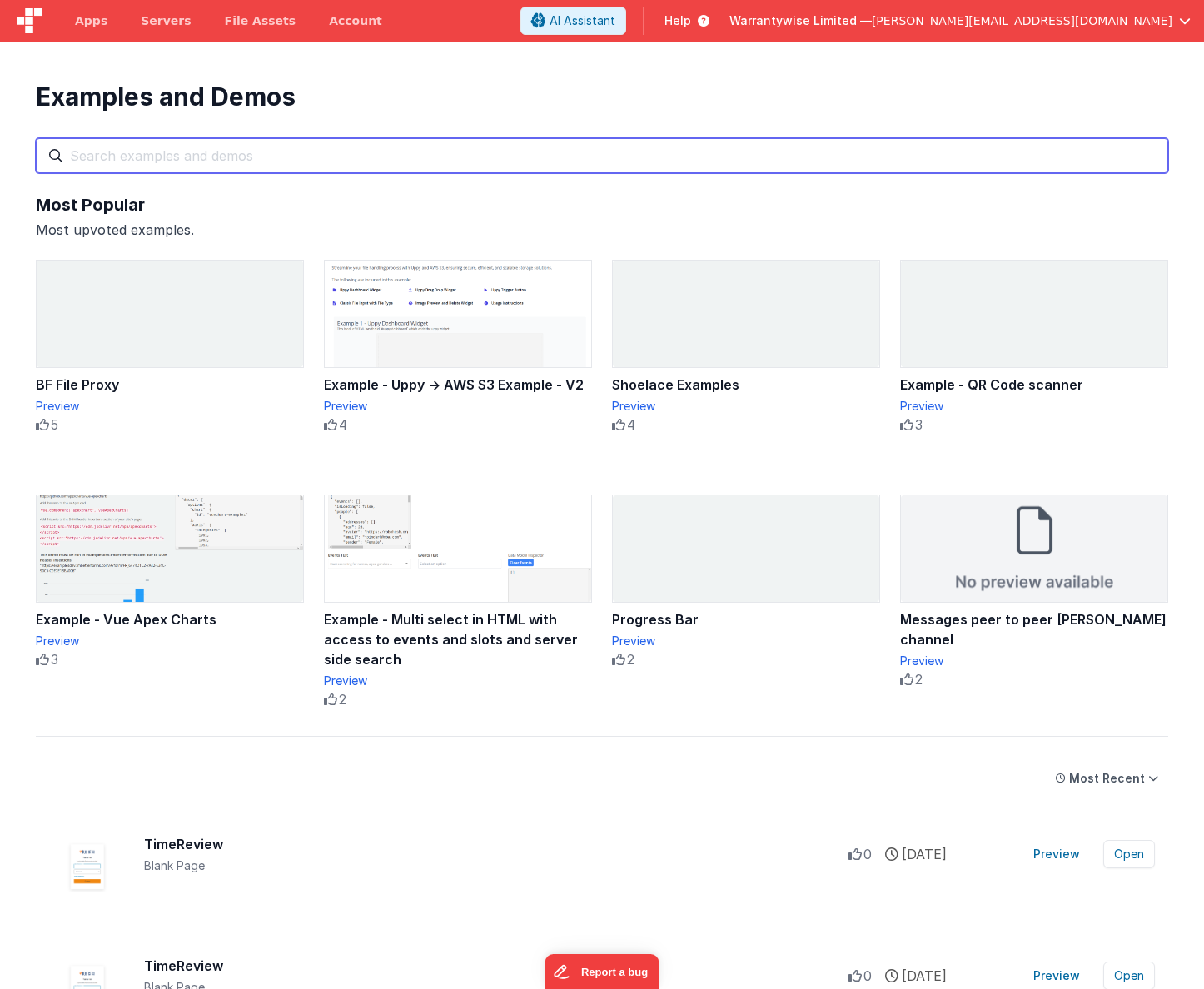
click at [167, 158] on input "text" at bounding box center [602, 156] width 1132 height 35
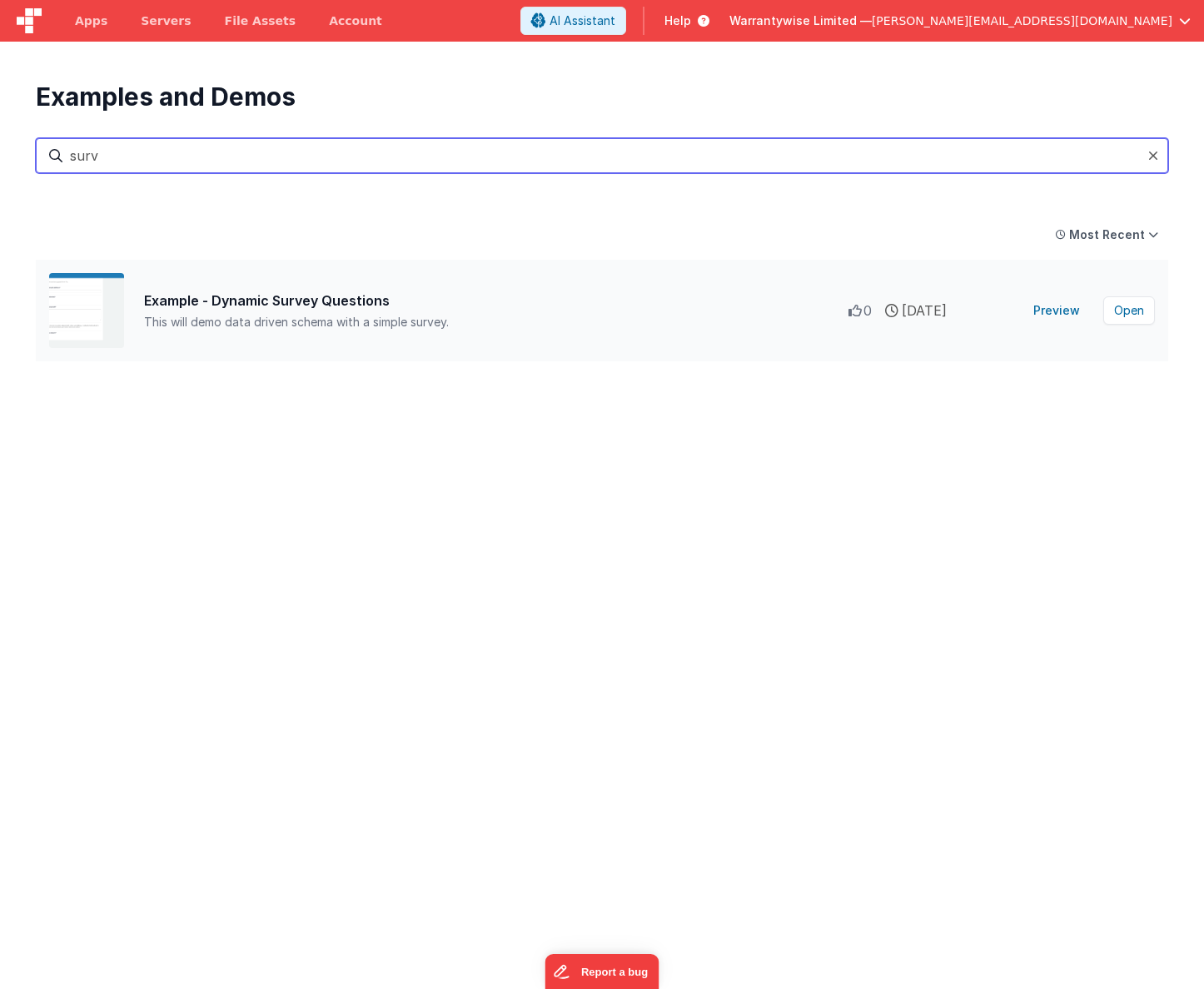
type input "surv"
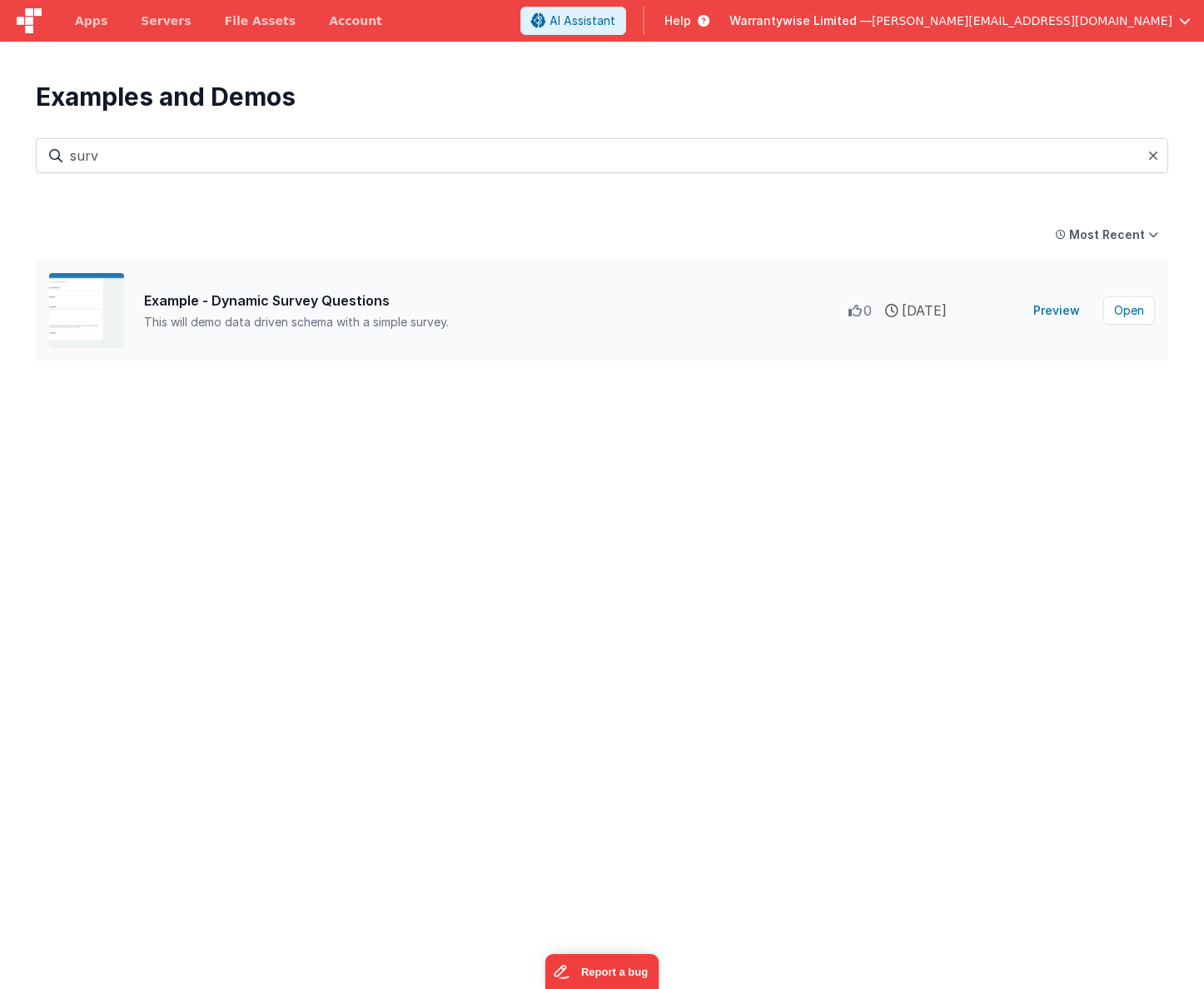
click at [286, 309] on div "Example - Dynamic Survey Questions" at bounding box center [496, 301] width 704 height 20
click at [1047, 309] on button "Preview" at bounding box center [1057, 311] width 67 height 27
click at [1124, 312] on button "Open" at bounding box center [1129, 311] width 52 height 28
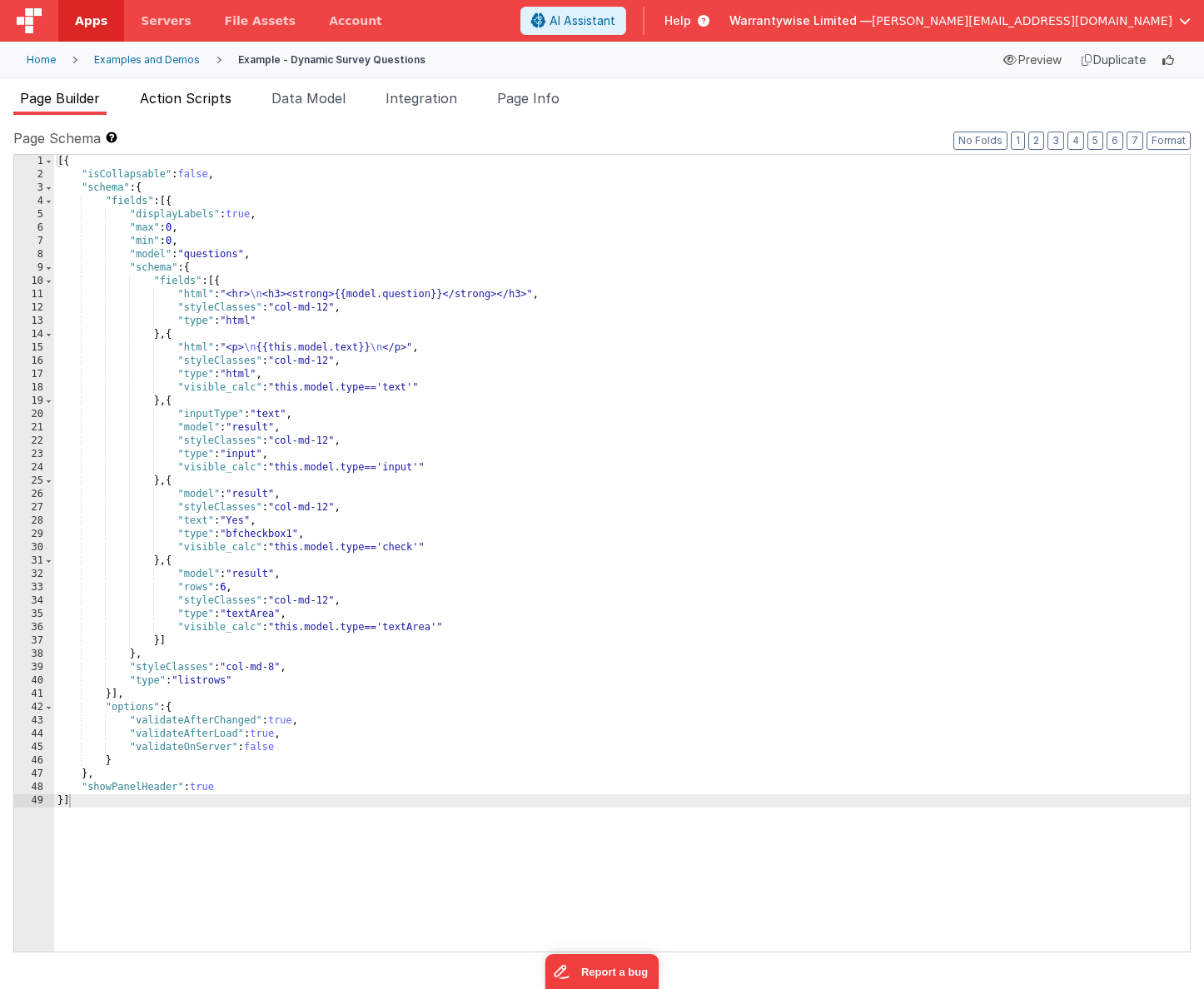
click at [201, 108] on li "Action Scripts" at bounding box center [185, 101] width 105 height 27
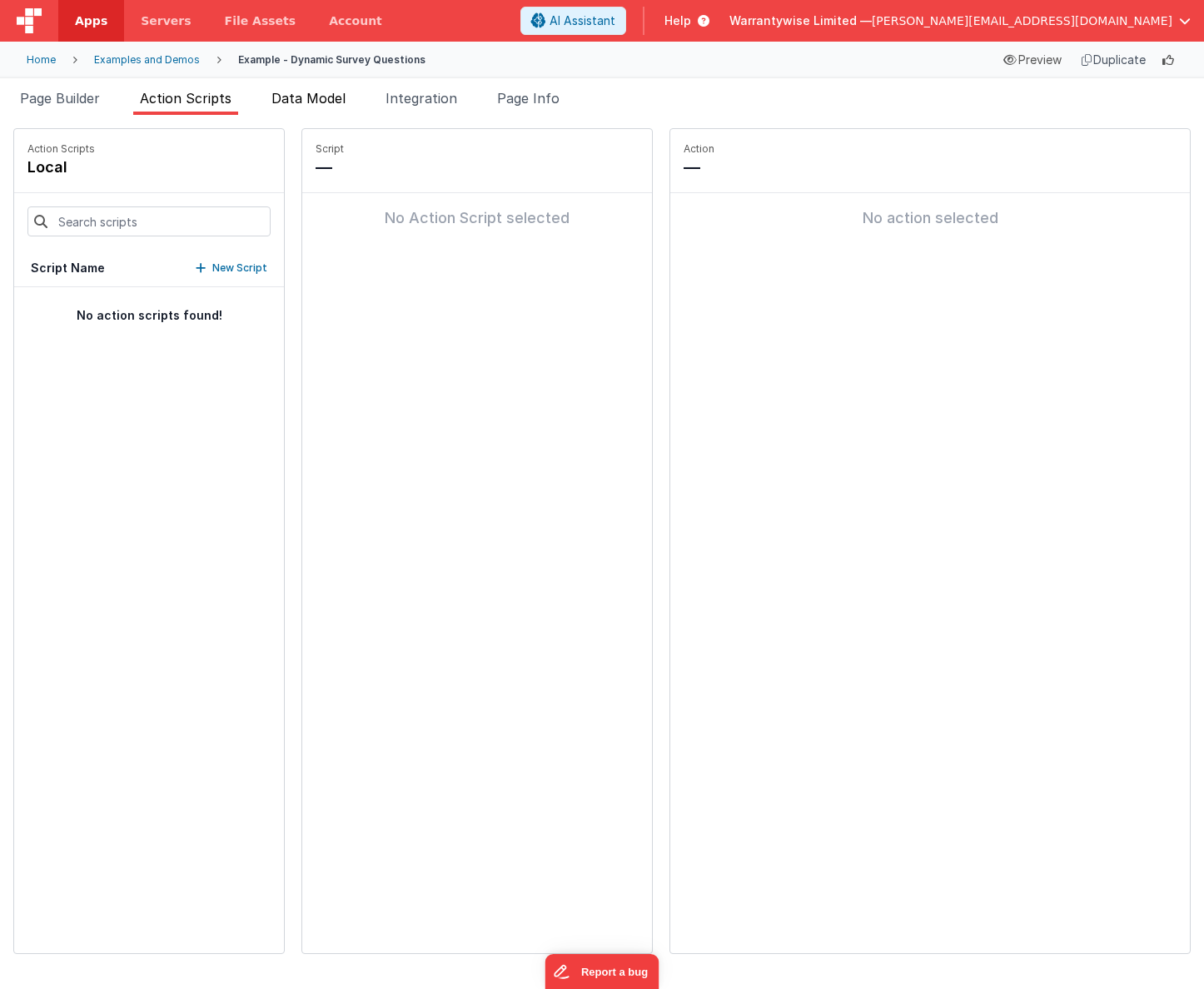
click at [322, 112] on li "Data Model" at bounding box center [308, 101] width 87 height 27
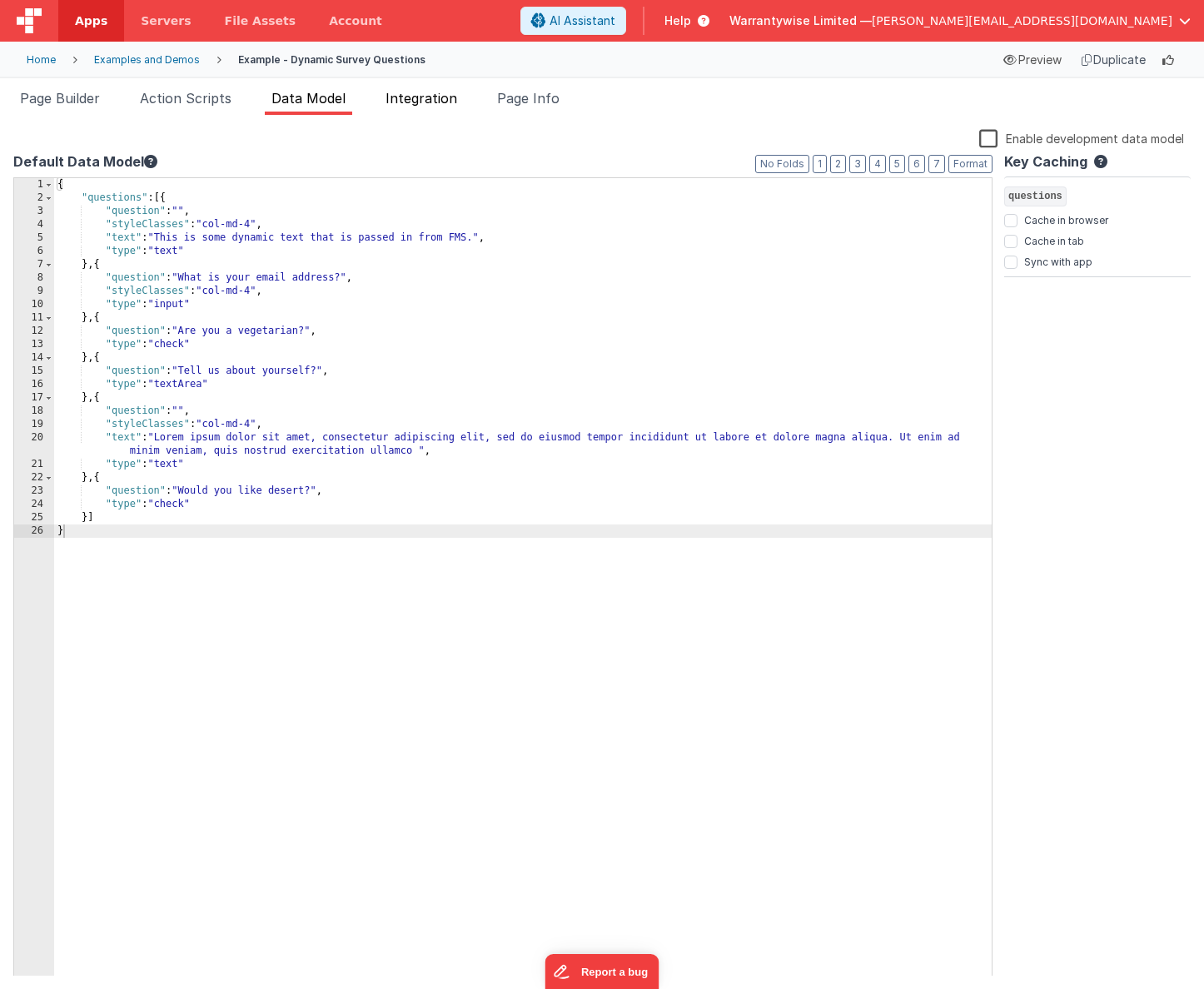
click at [413, 100] on span "Integration" at bounding box center [421, 98] width 72 height 17
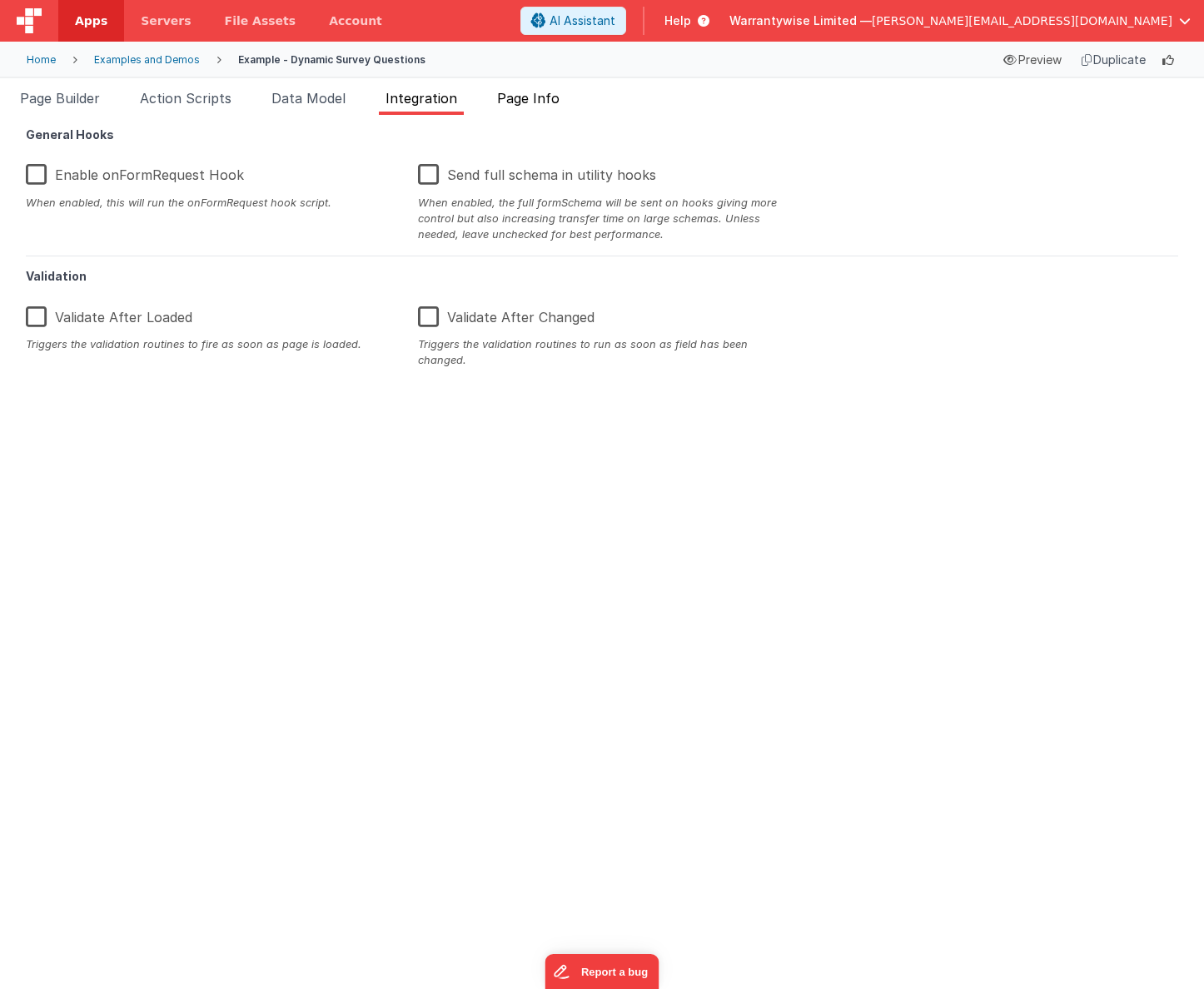
click at [511, 101] on span "Page Info" at bounding box center [528, 98] width 63 height 17
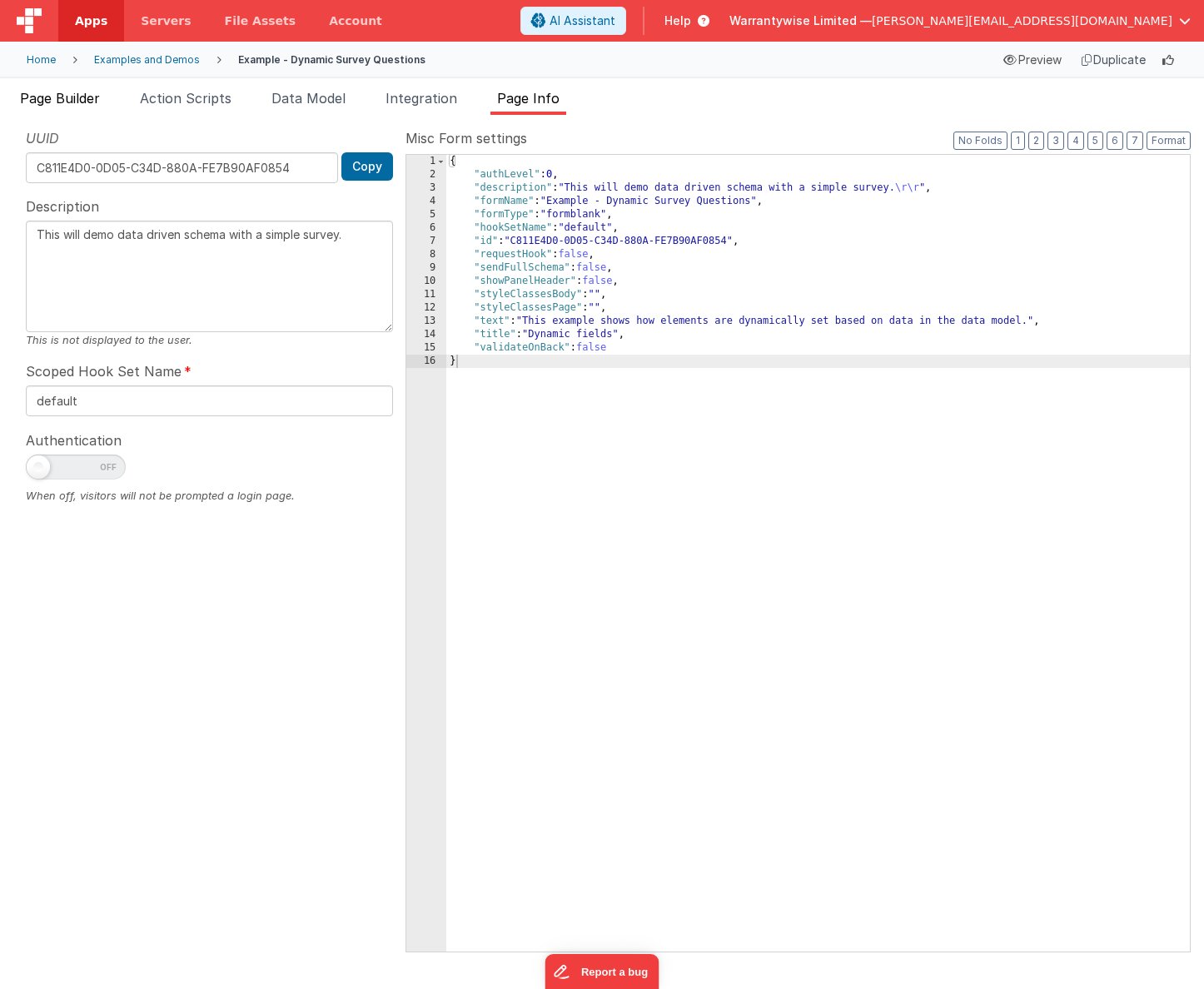
click at [78, 100] on span "Page Builder" at bounding box center [59, 98] width 80 height 17
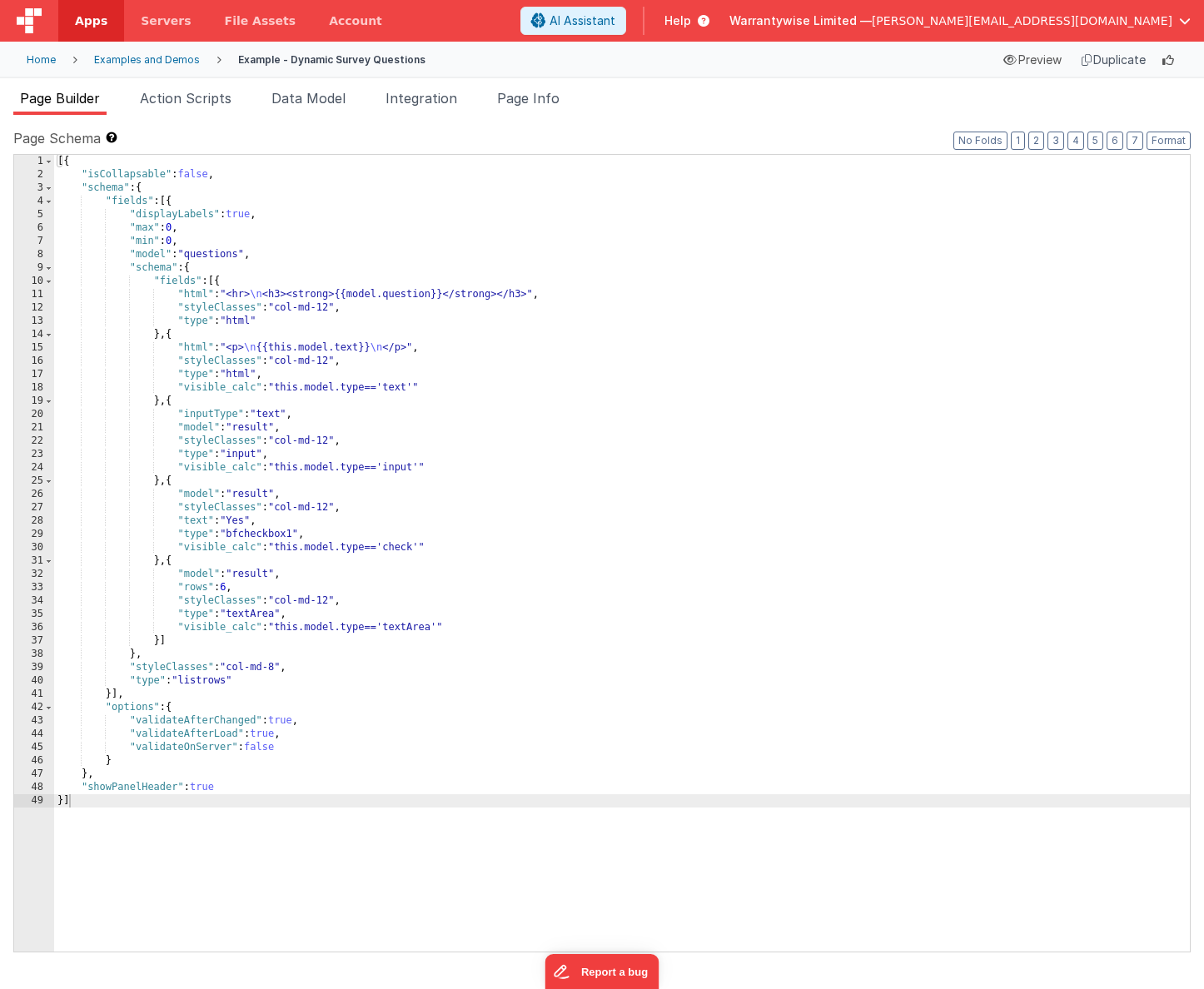
click at [23, 283] on div "10" at bounding box center [34, 281] width 40 height 13
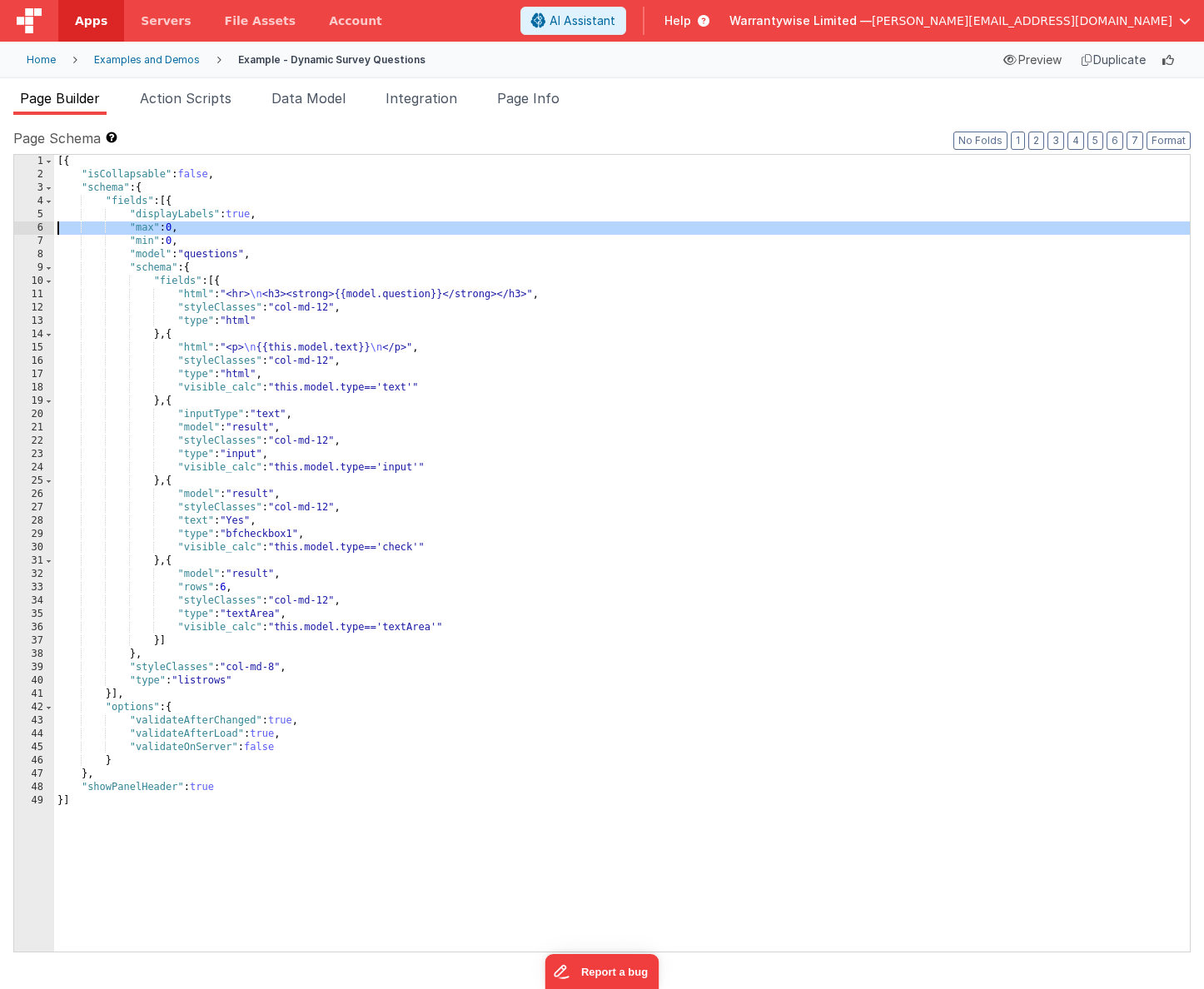
click at [27, 229] on div "6" at bounding box center [34, 229] width 40 height 13
click at [21, 179] on div "2" at bounding box center [34, 175] width 40 height 13
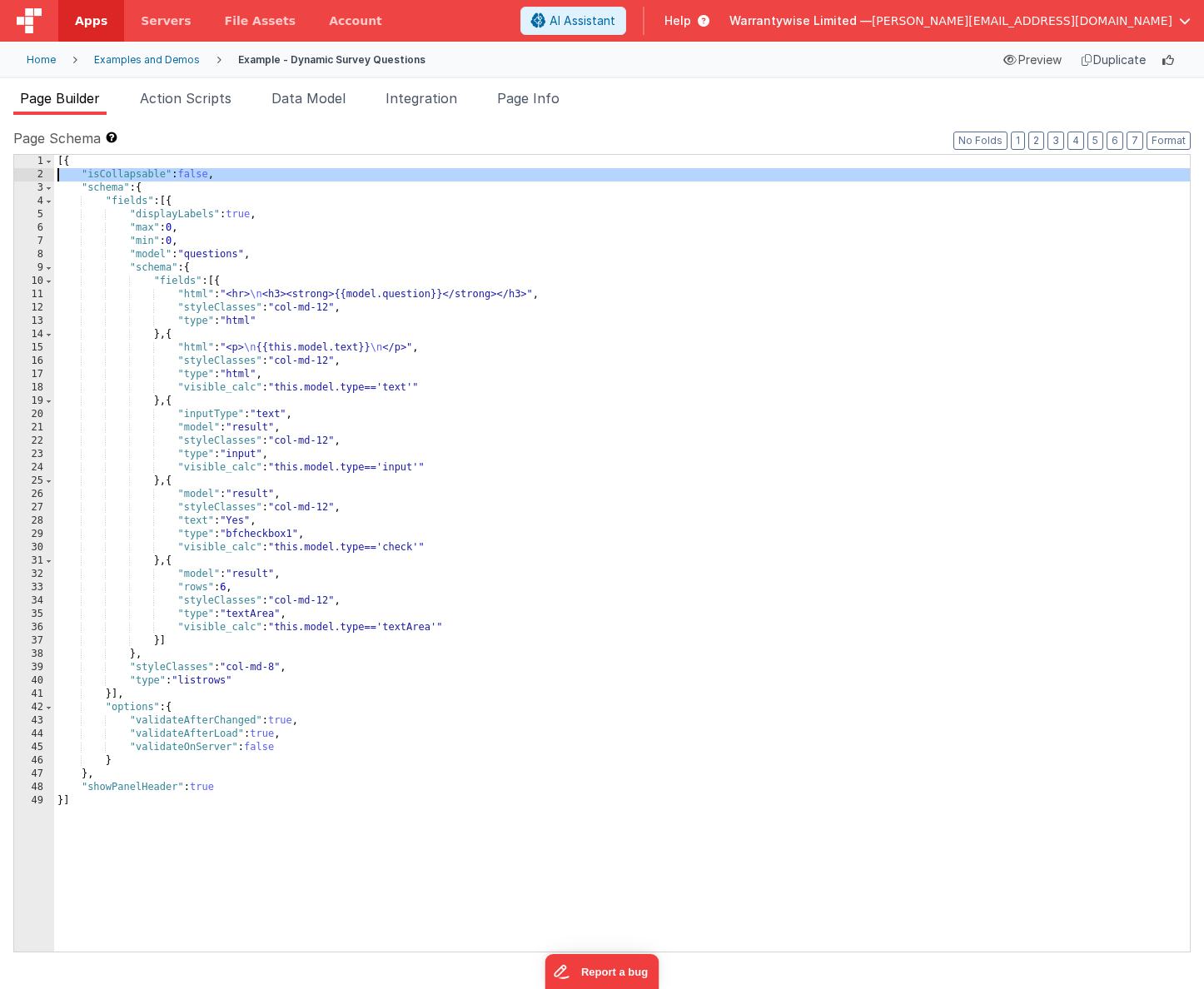
click at [1100, 62] on div "Duplicate" at bounding box center [1114, 60] width 77 height 23
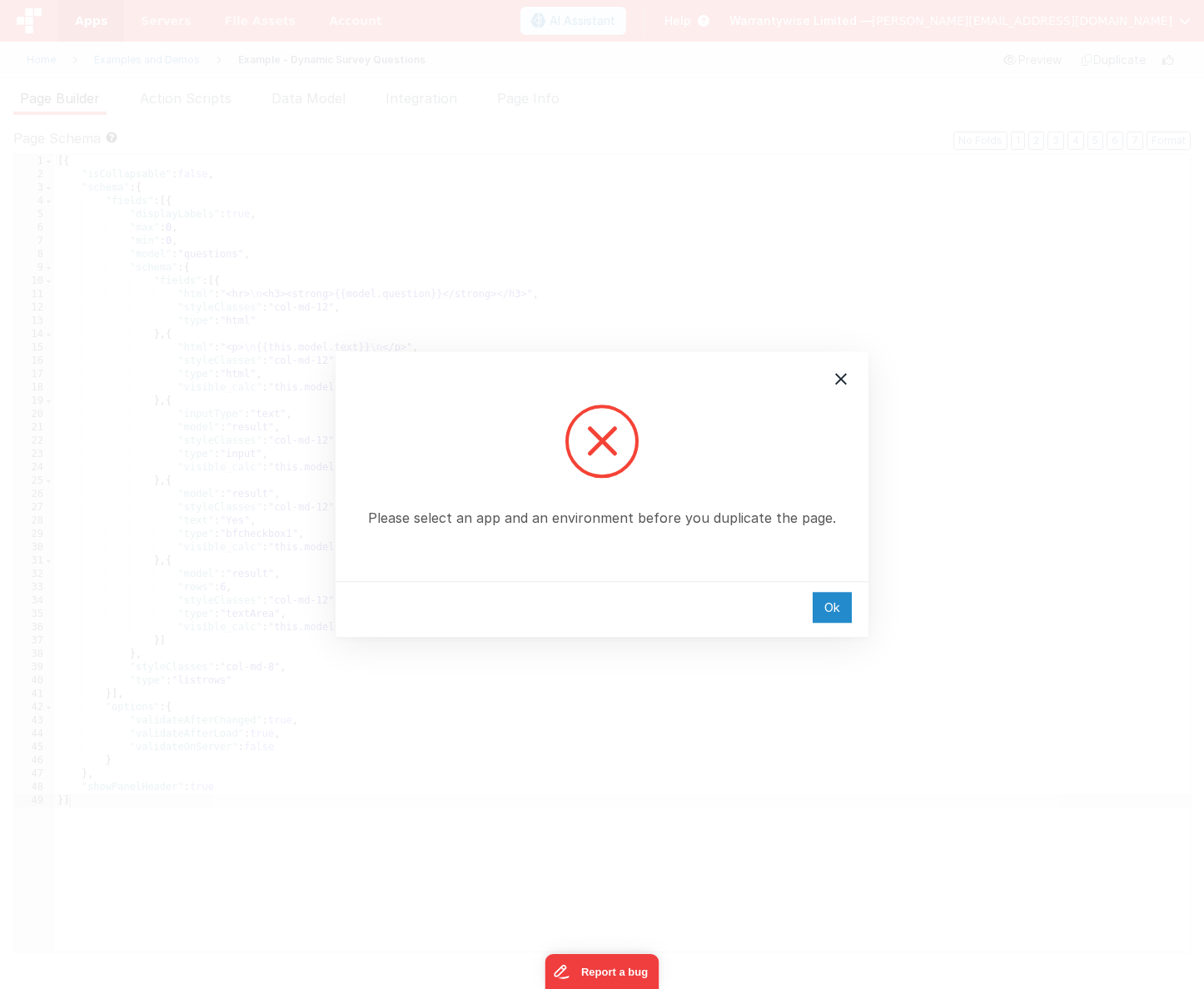
click at [834, 615] on div "Ok" at bounding box center [832, 607] width 39 height 31
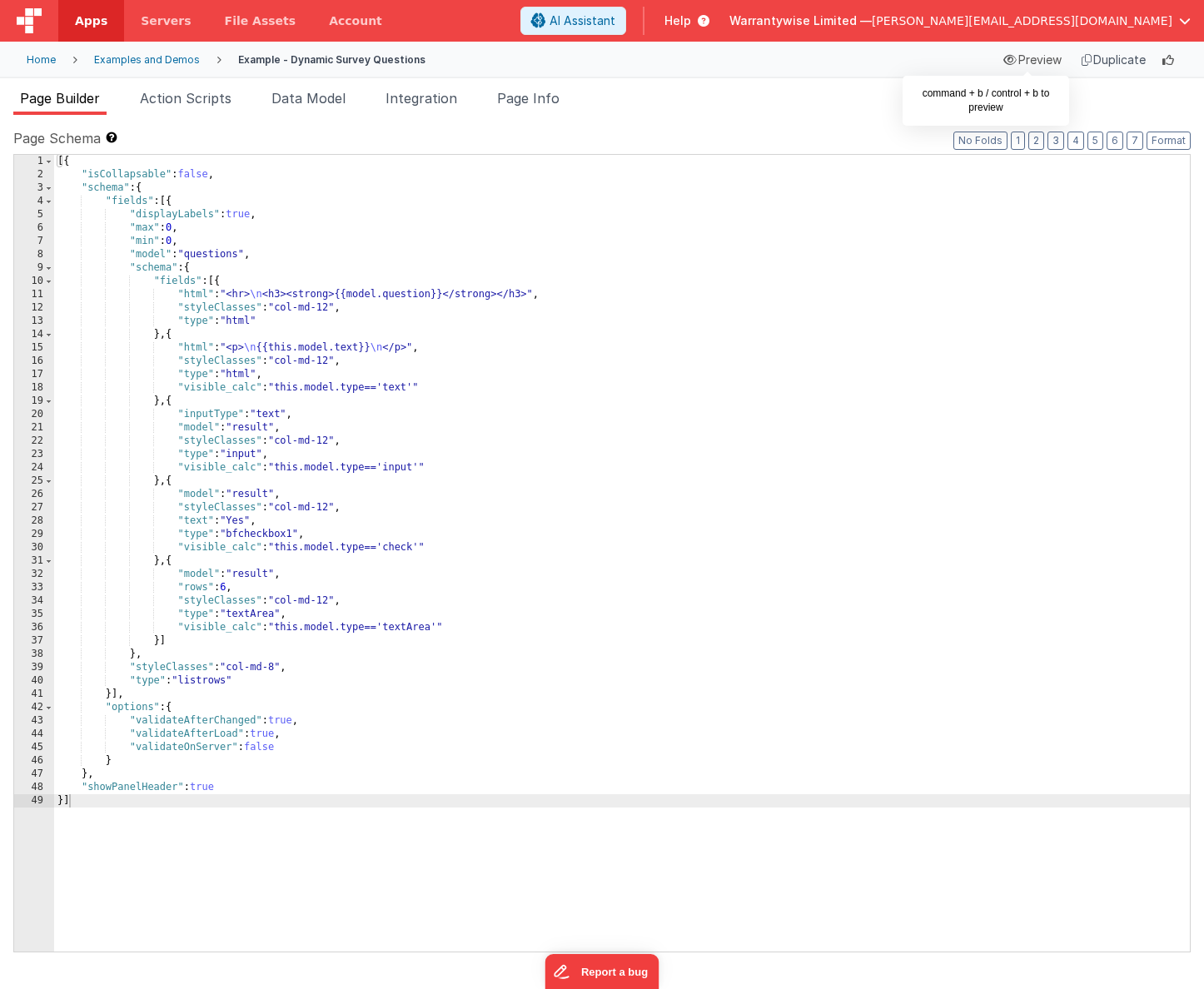
click at [1024, 65] on div "Preview" at bounding box center [1032, 60] width 72 height 23
click at [534, 98] on span "Page Info" at bounding box center [528, 98] width 63 height 17
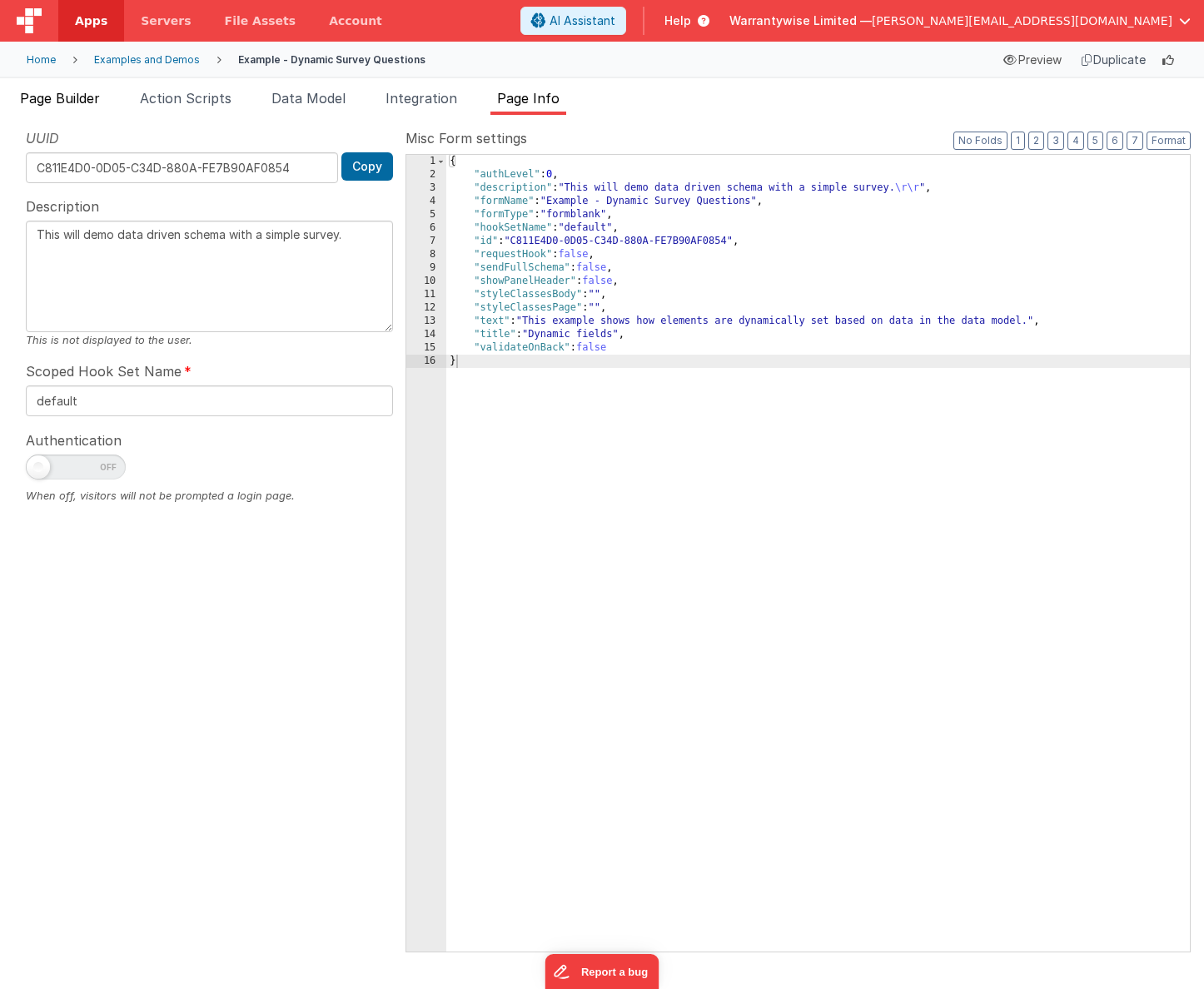
click at [45, 91] on span "Page Builder" at bounding box center [59, 98] width 80 height 17
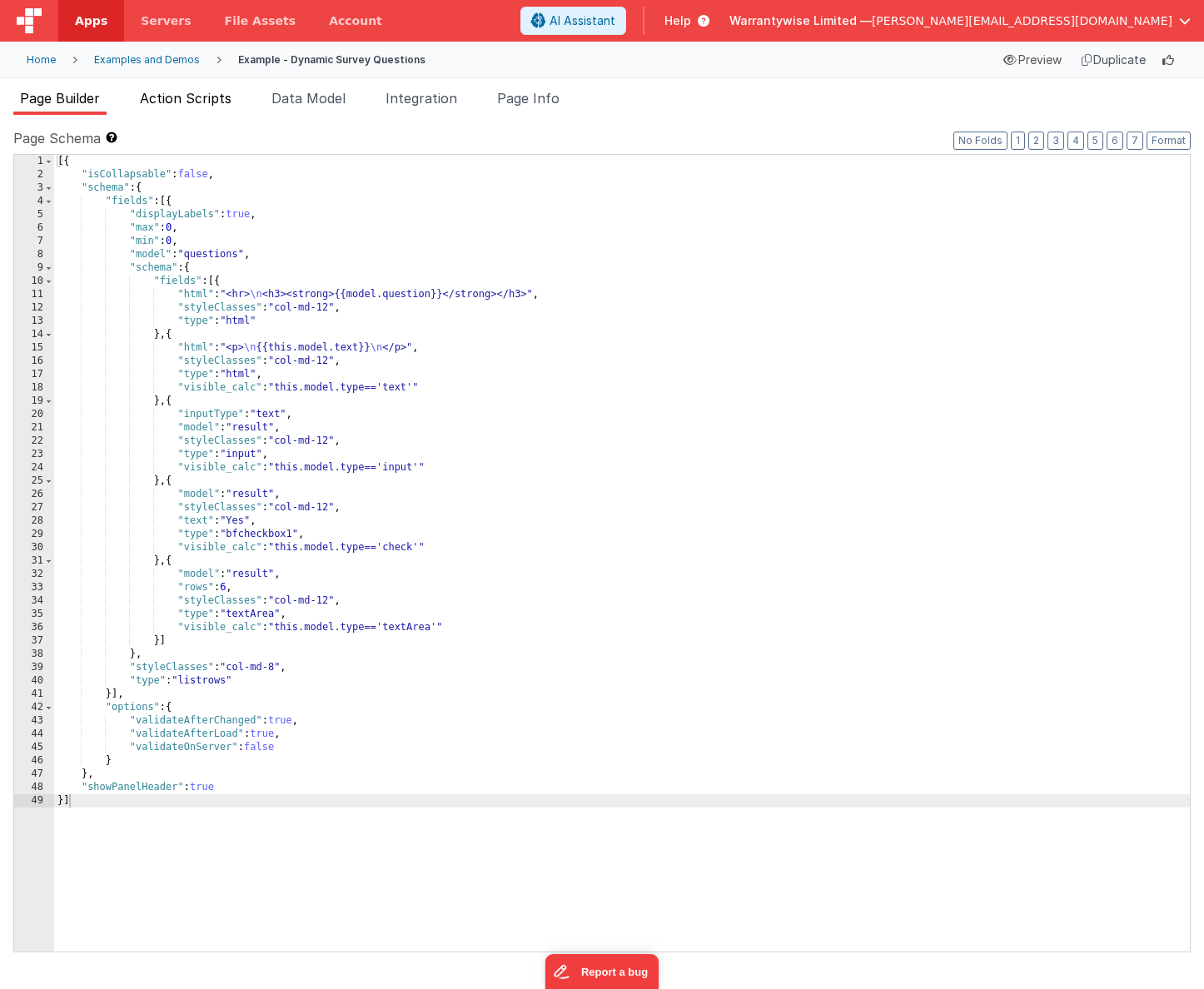
click at [191, 97] on span "Action Scripts" at bounding box center [185, 98] width 91 height 17
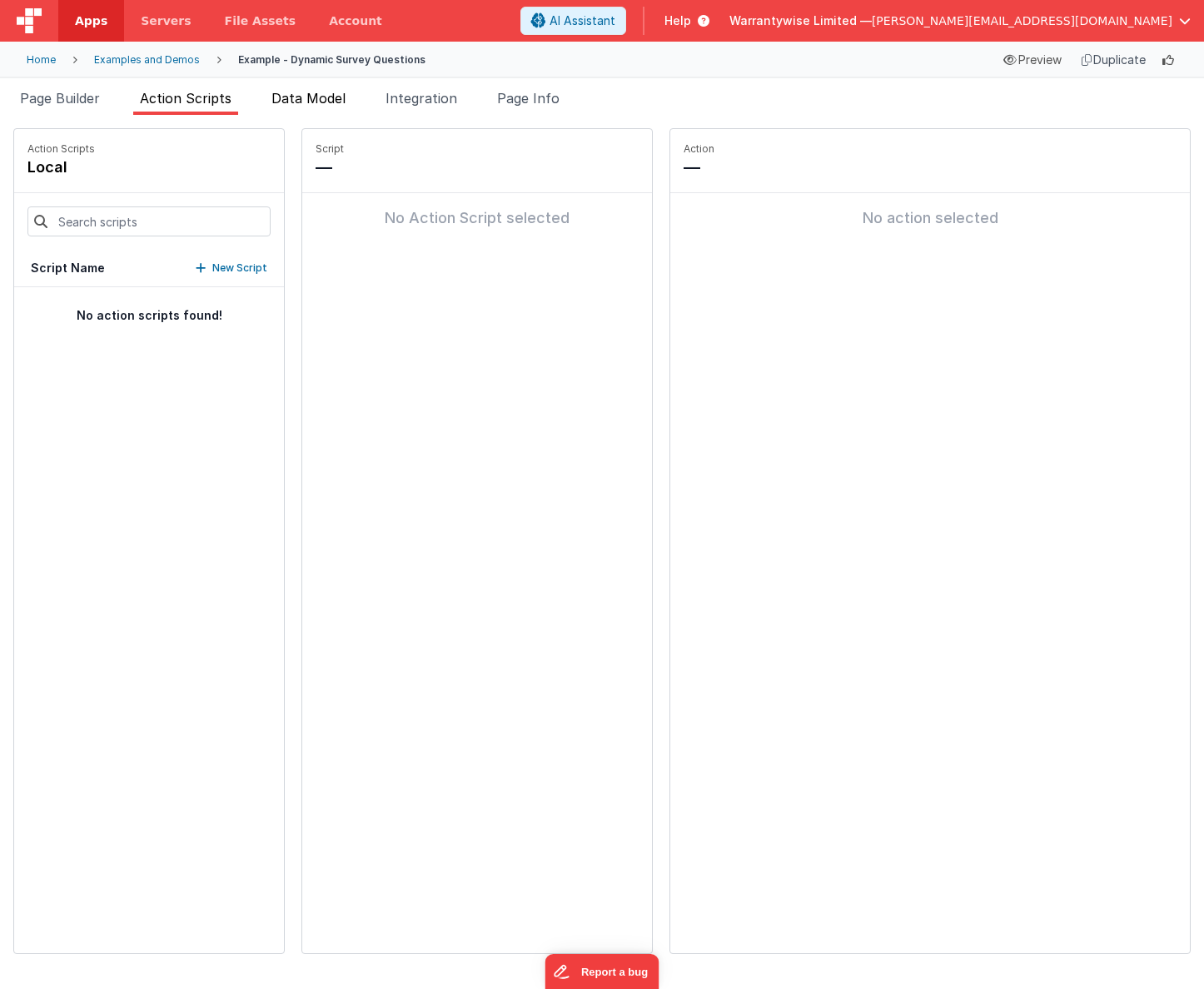
click at [306, 96] on span "Data Model" at bounding box center [308, 98] width 75 height 17
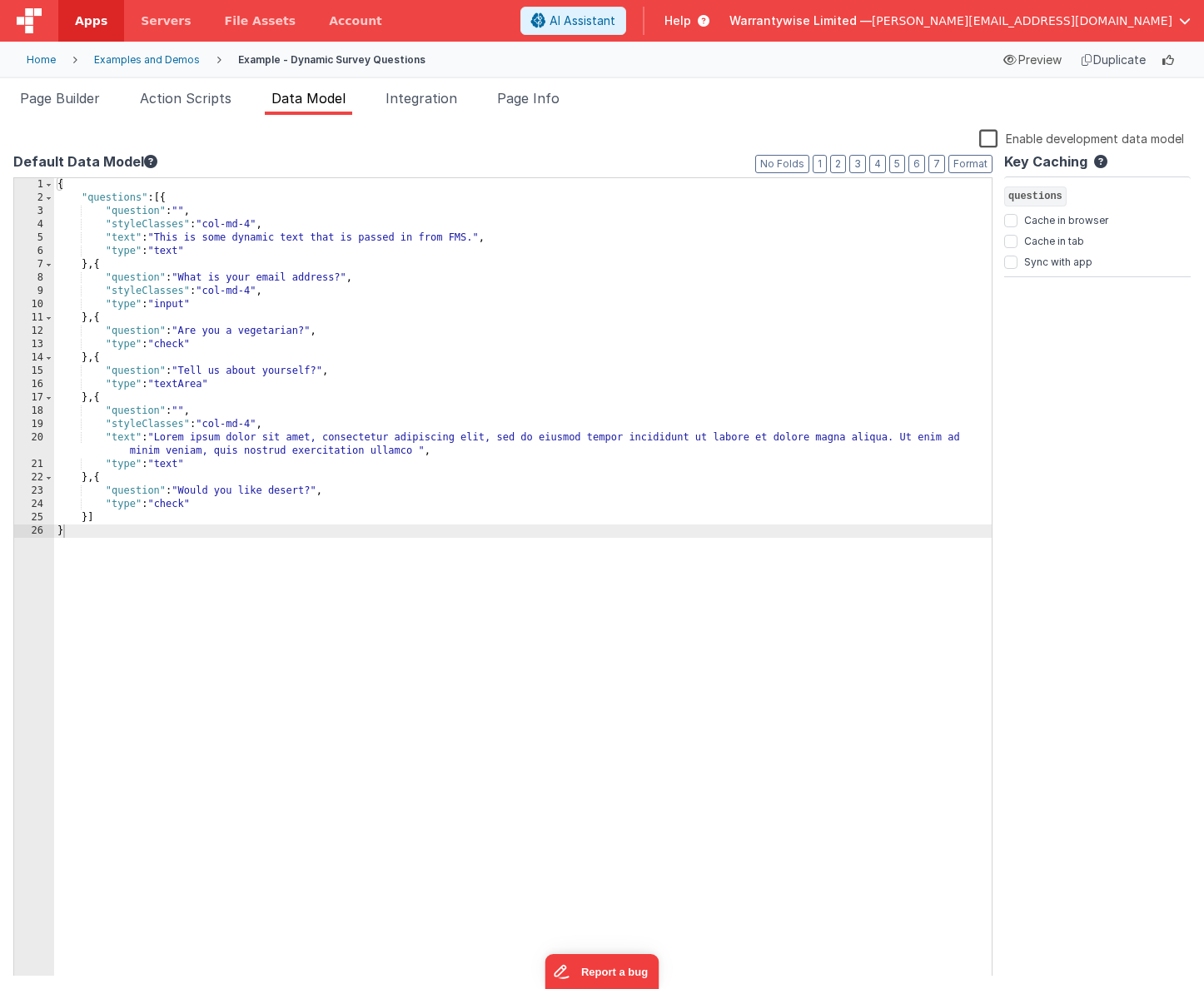
click at [144, 157] on icon at bounding box center [151, 162] width 13 height 13
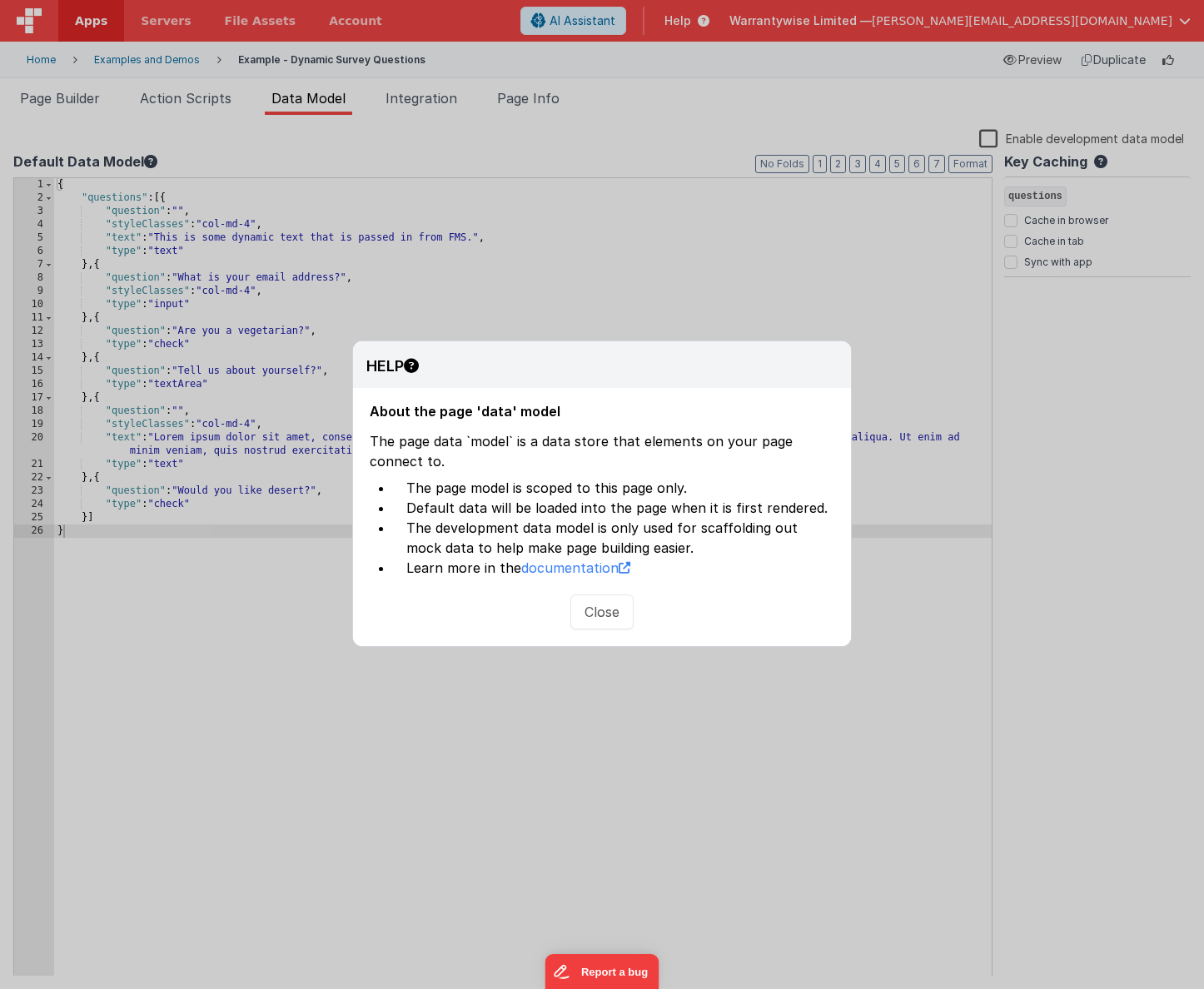
click at [588, 612] on button "Close" at bounding box center [602, 612] width 64 height 35
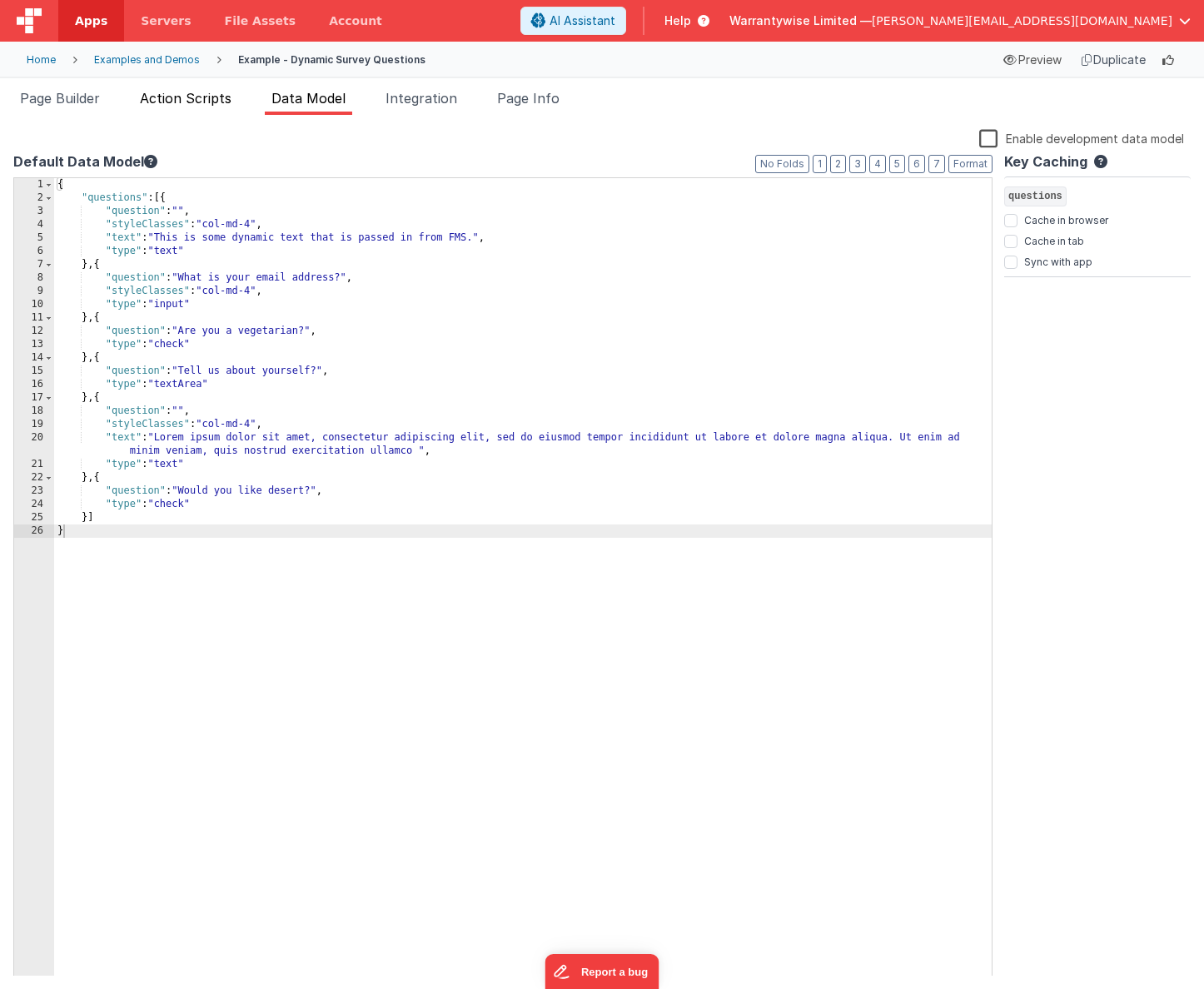
click at [179, 100] on span "Action Scripts" at bounding box center [185, 98] width 91 height 17
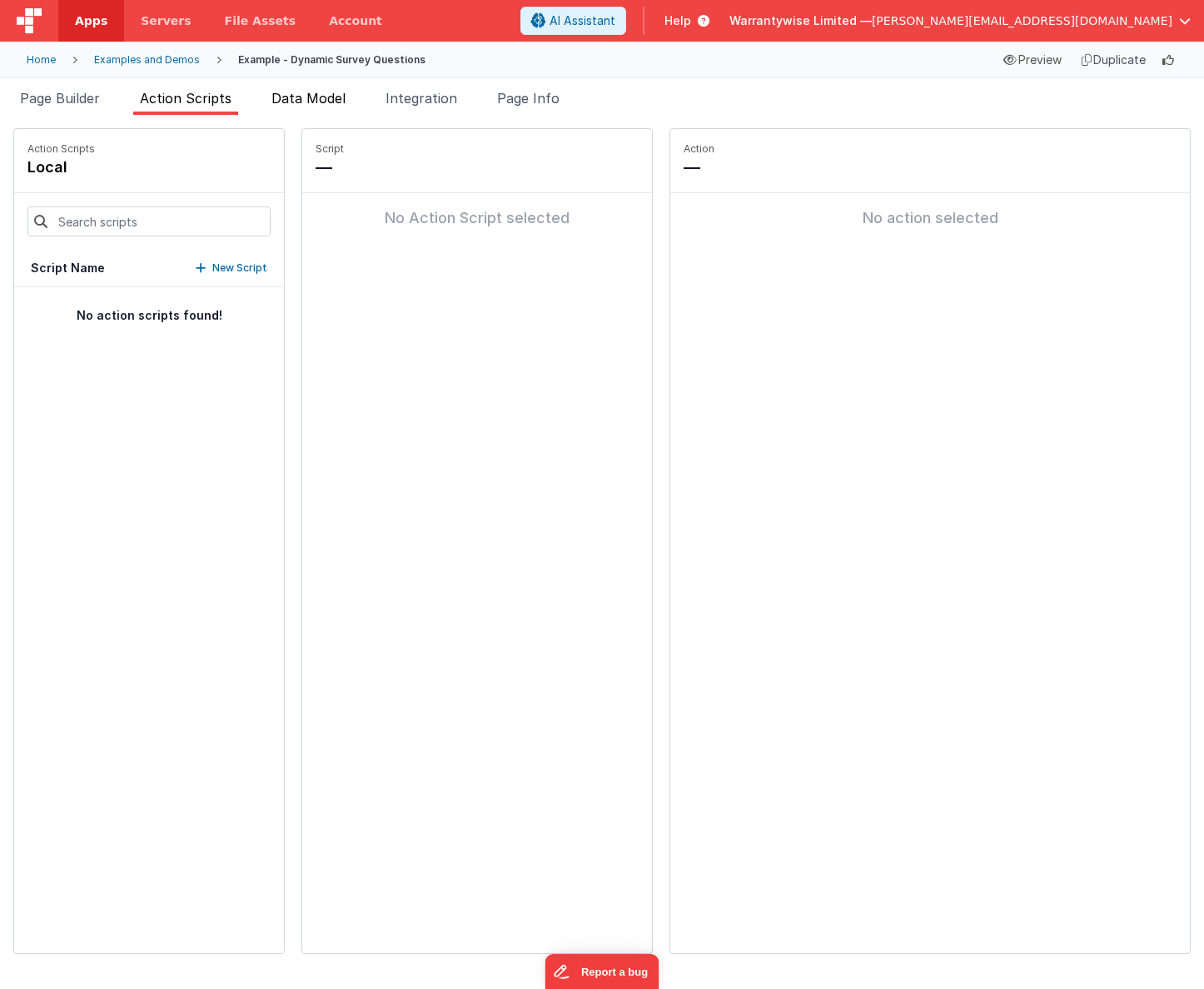
click at [288, 99] on span "Data Model" at bounding box center [308, 98] width 75 height 17
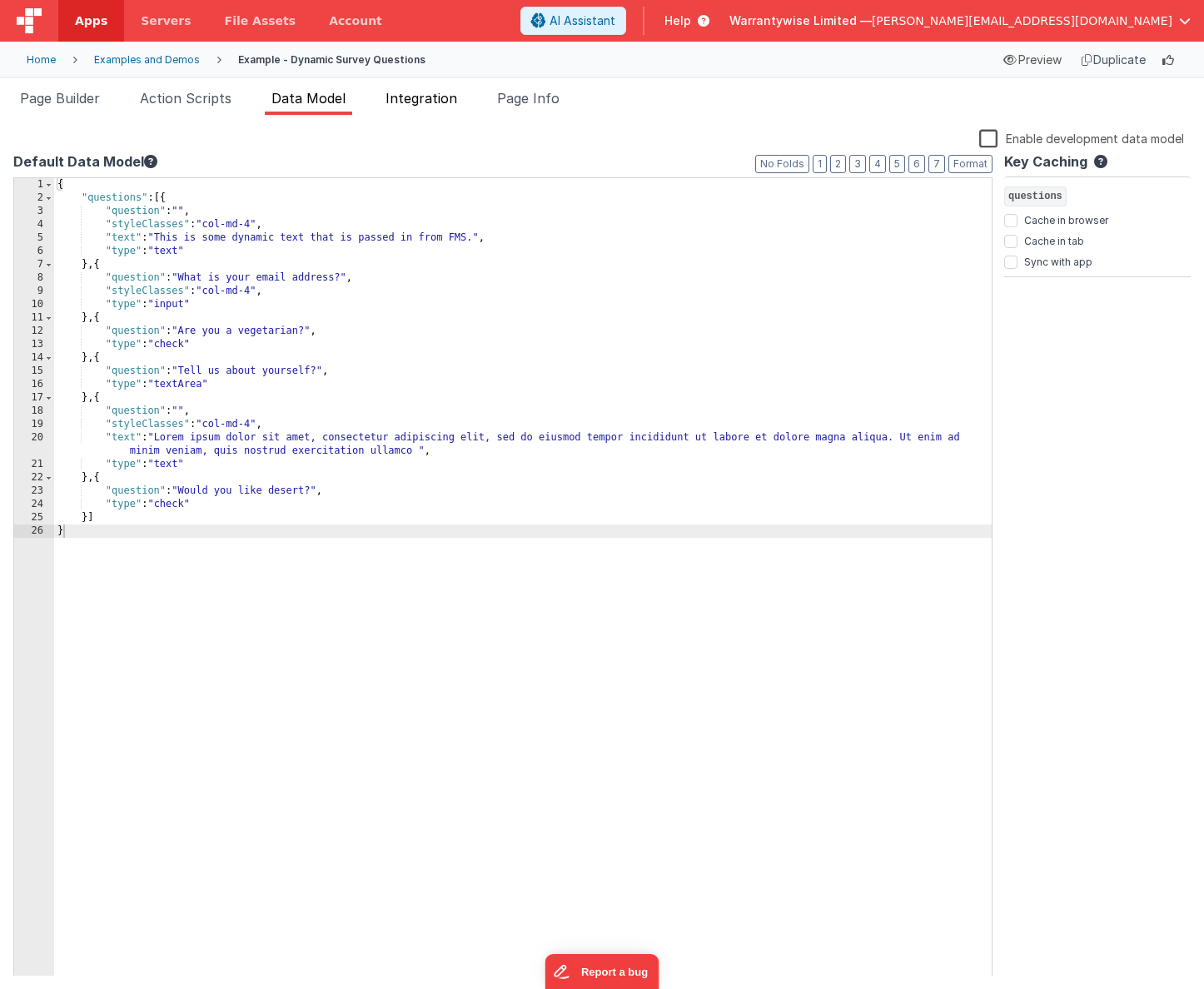
click at [409, 101] on span "Integration" at bounding box center [421, 98] width 72 height 17
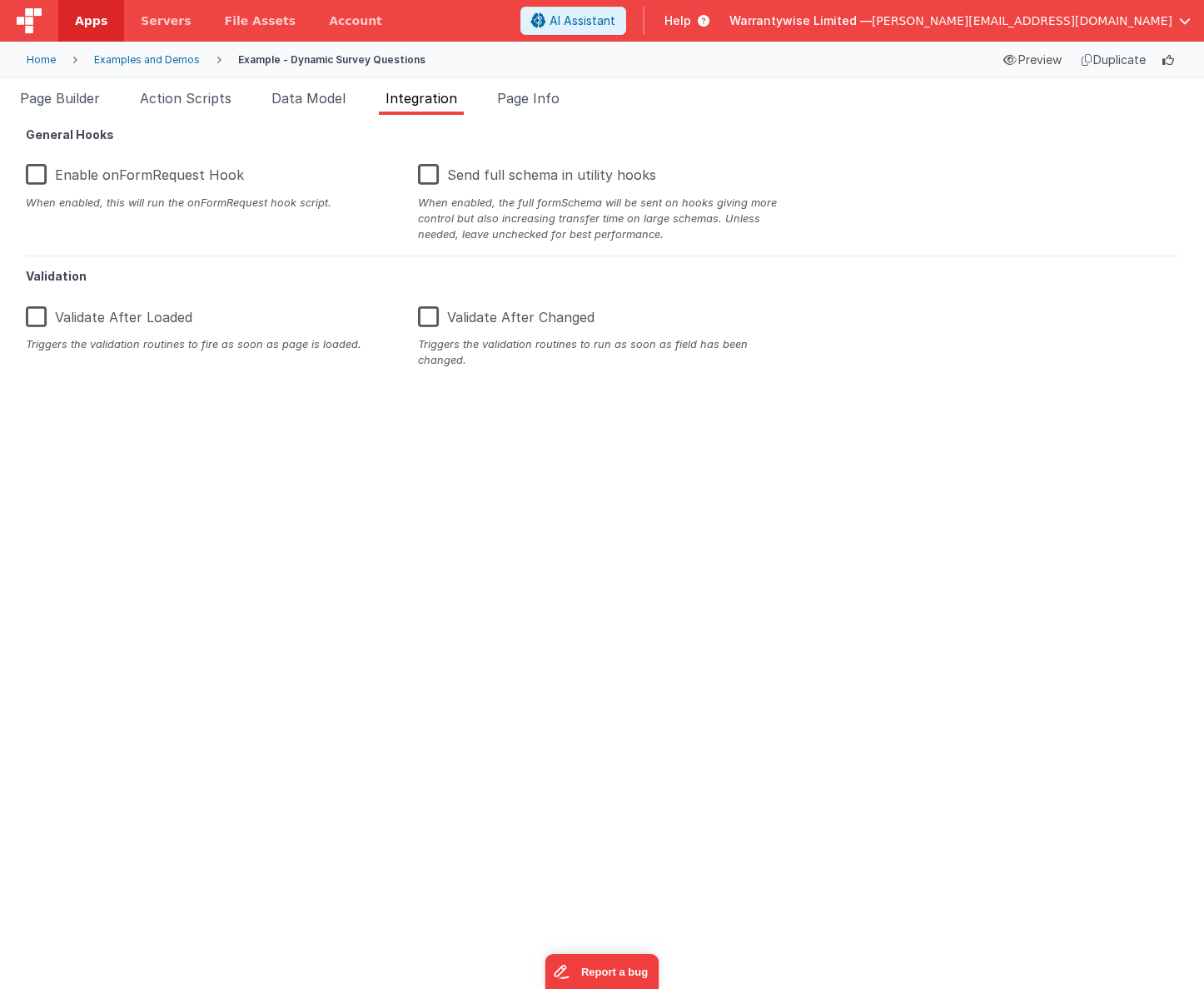
click at [157, 63] on div "Examples and Demos" at bounding box center [147, 60] width 105 height 13
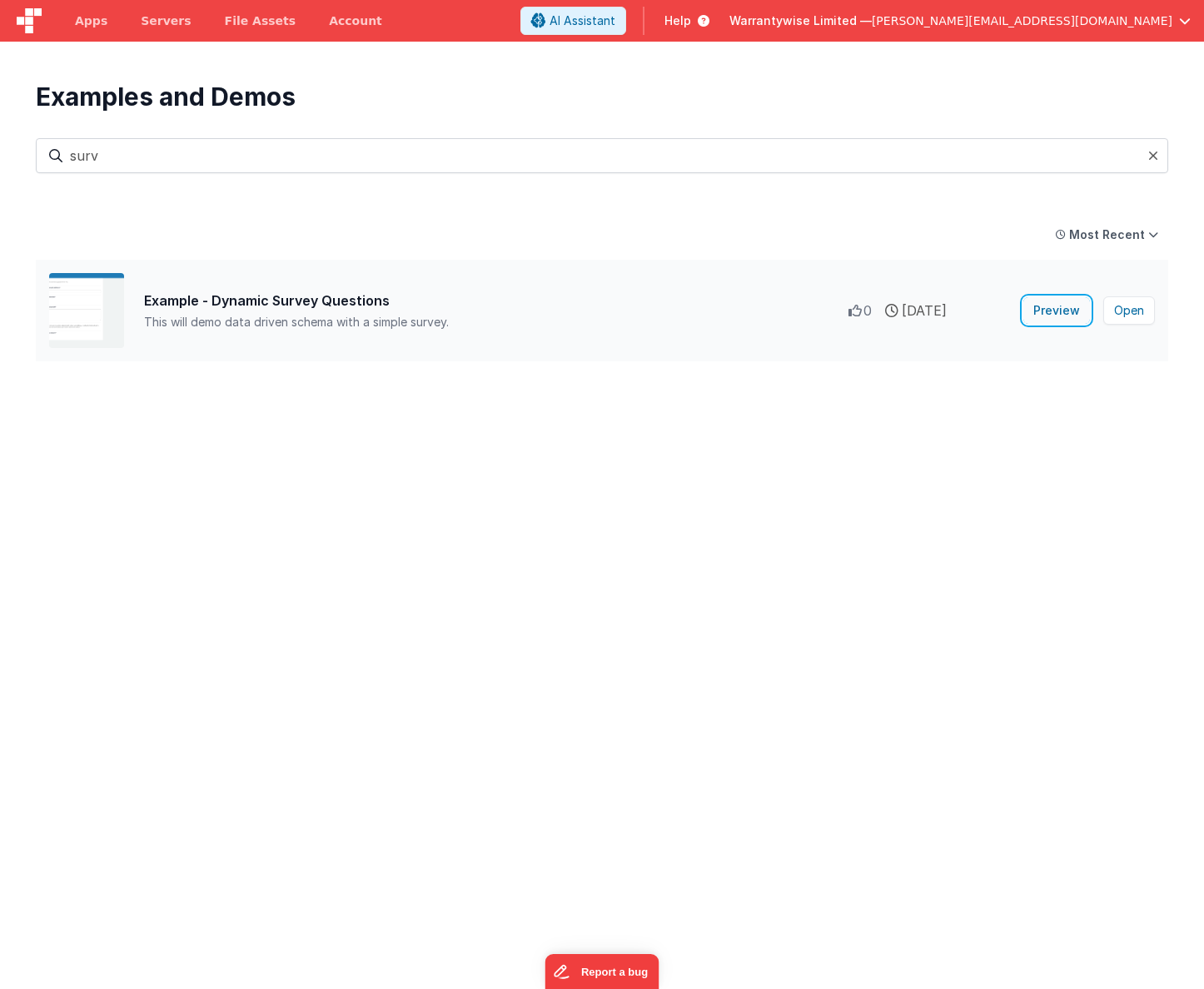
click at [1045, 313] on button "Preview" at bounding box center [1057, 311] width 67 height 27
